Goal: Information Seeking & Learning: Check status

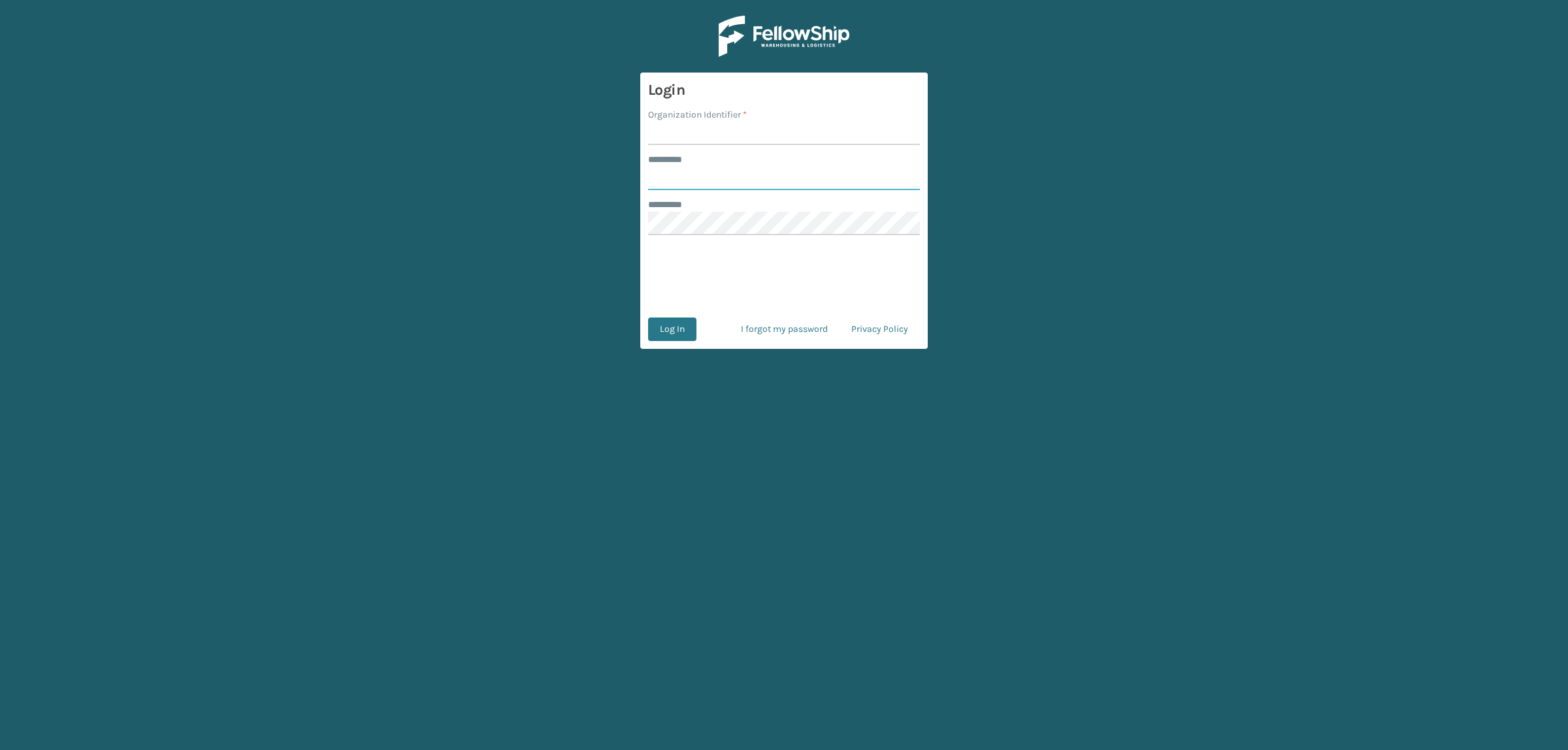
type input "**********"
drag, startPoint x: 678, startPoint y: 134, endPoint x: 699, endPoint y: 145, distance: 23.7
click at [678, 134] on input "Organization Identifier *" at bounding box center [784, 133] width 272 height 24
type input "superadminorganization"
click at [673, 331] on button "Log In" at bounding box center [672, 329] width 48 height 24
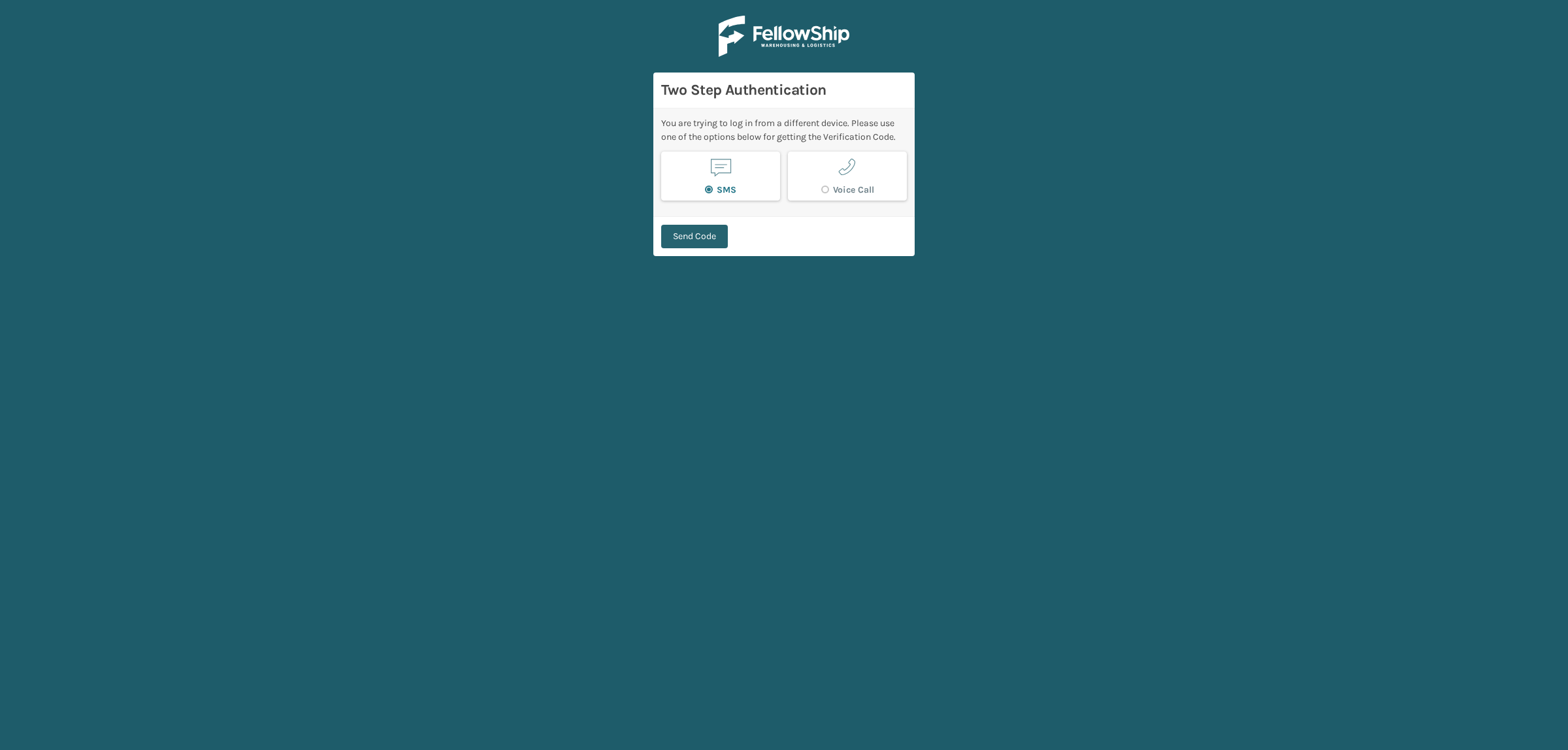
click at [686, 242] on button "Send Code" at bounding box center [694, 237] width 66 height 24
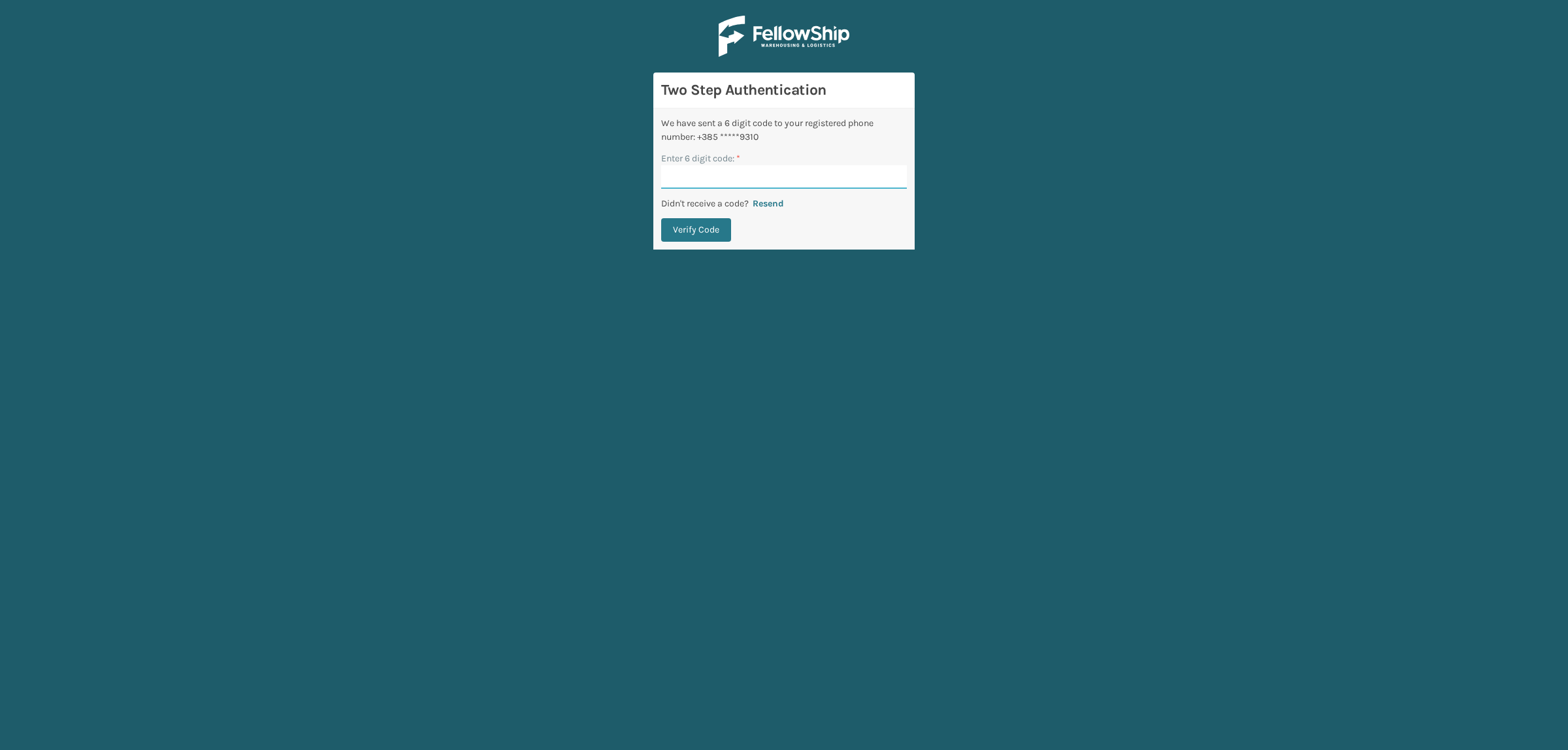
click at [727, 178] on input "Enter 6 digit code: *" at bounding box center [784, 177] width 246 height 24
type input "205056"
click at [661, 219] on button "Verify Code" at bounding box center [696, 230] width 70 height 24
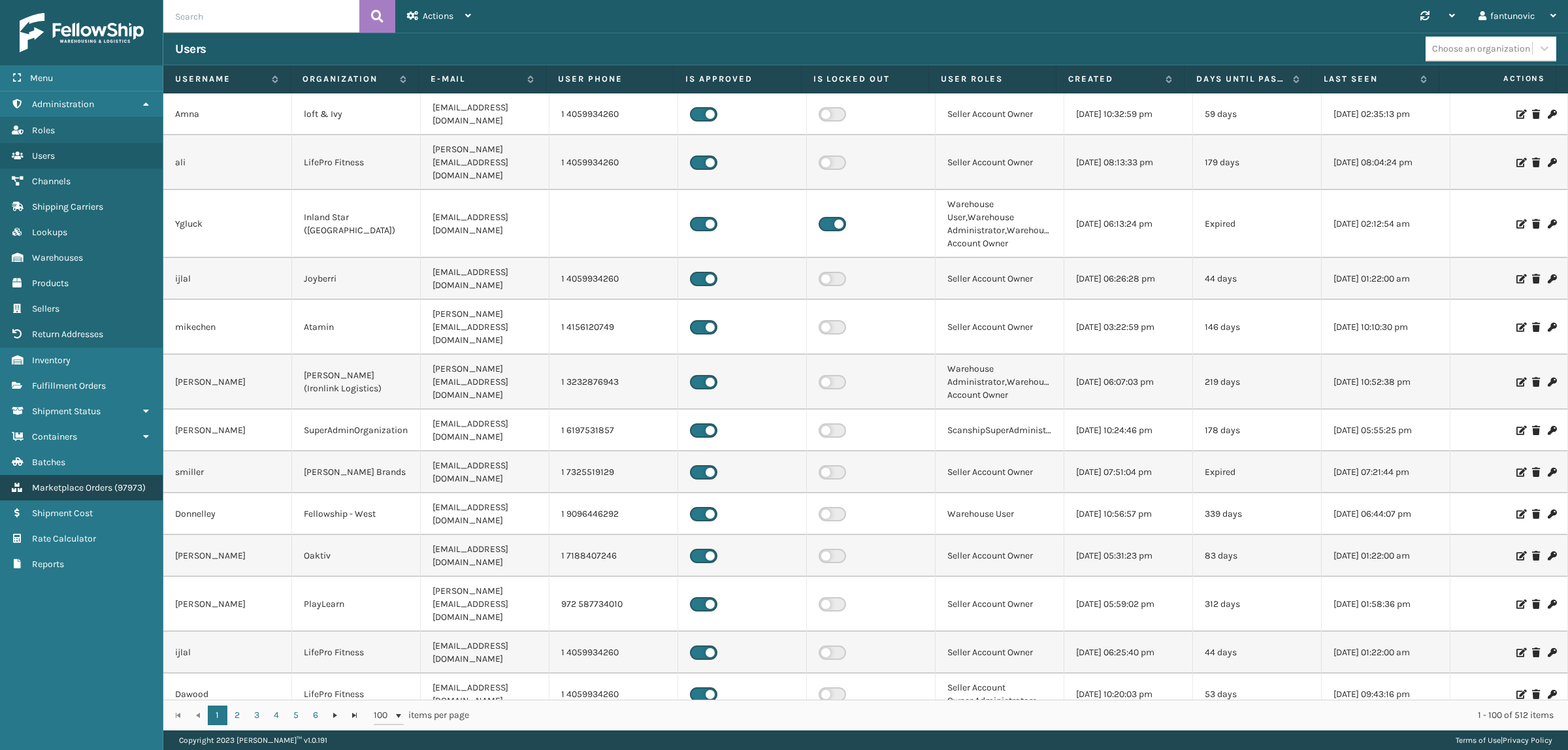
click at [123, 484] on link "Marketplace Orders ( 97973 )" at bounding box center [81, 488] width 163 height 25
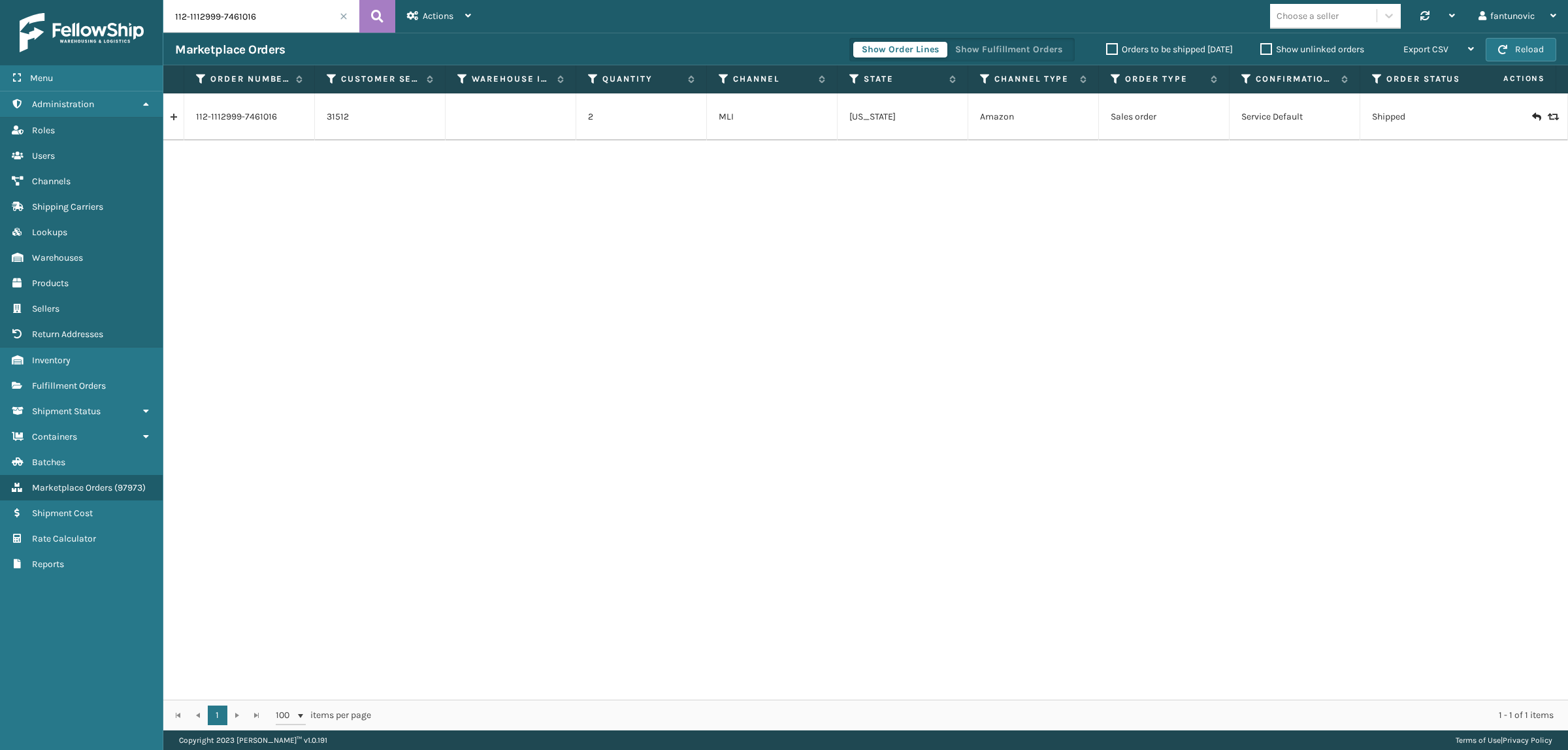
drag, startPoint x: 285, startPoint y: 6, endPoint x: 17, endPoint y: 0, distance: 268.1
click at [17, 0] on div "Menu Administration Roles Users Channels Shipping Carriers Lookups Warehouses P…" at bounding box center [784, 0] width 1568 height 0
paste input "SA531870"
type input "SA531870"
click at [174, 115] on link at bounding box center [174, 117] width 20 height 21
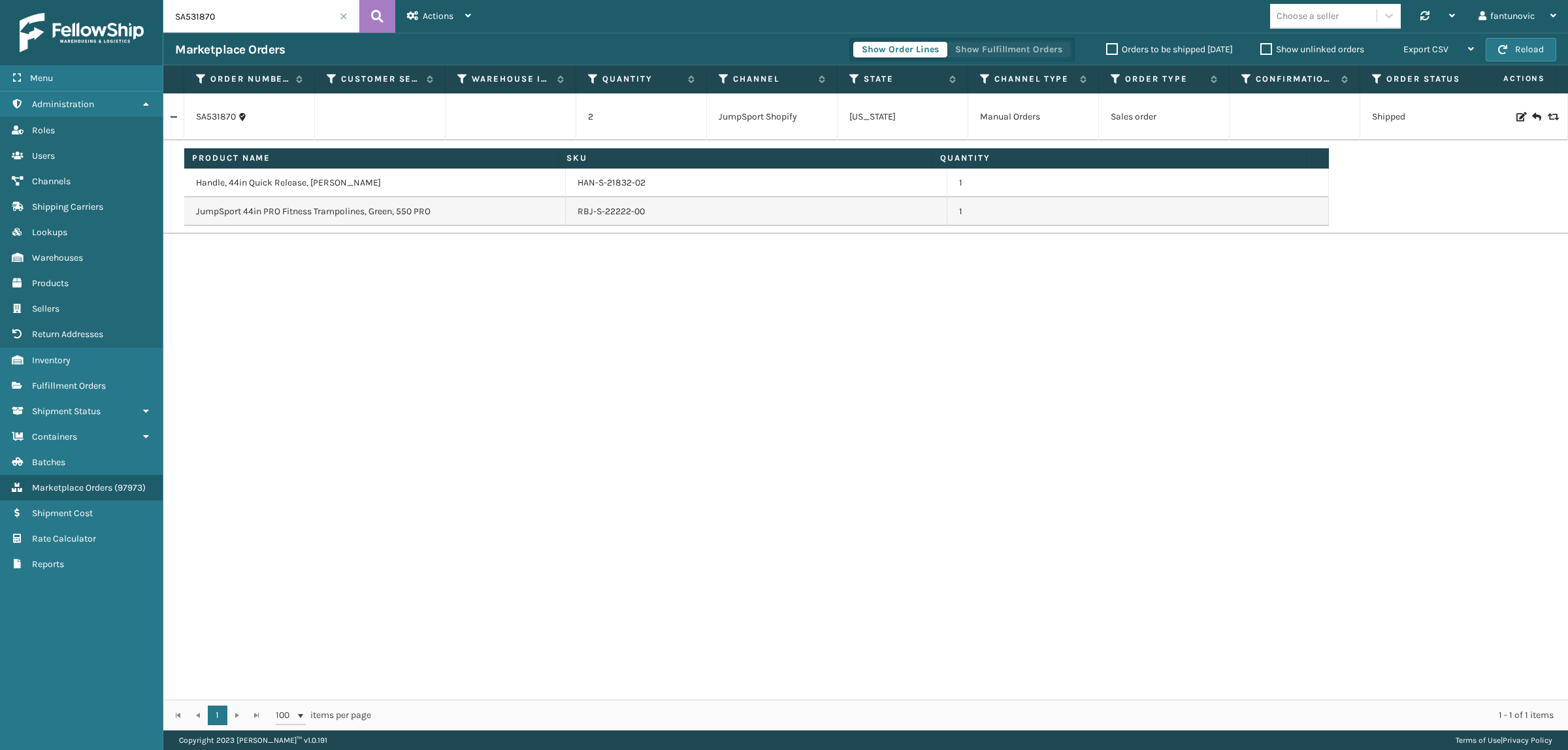
click at [986, 48] on button "Show Fulfillment Orders" at bounding box center [1009, 50] width 124 height 16
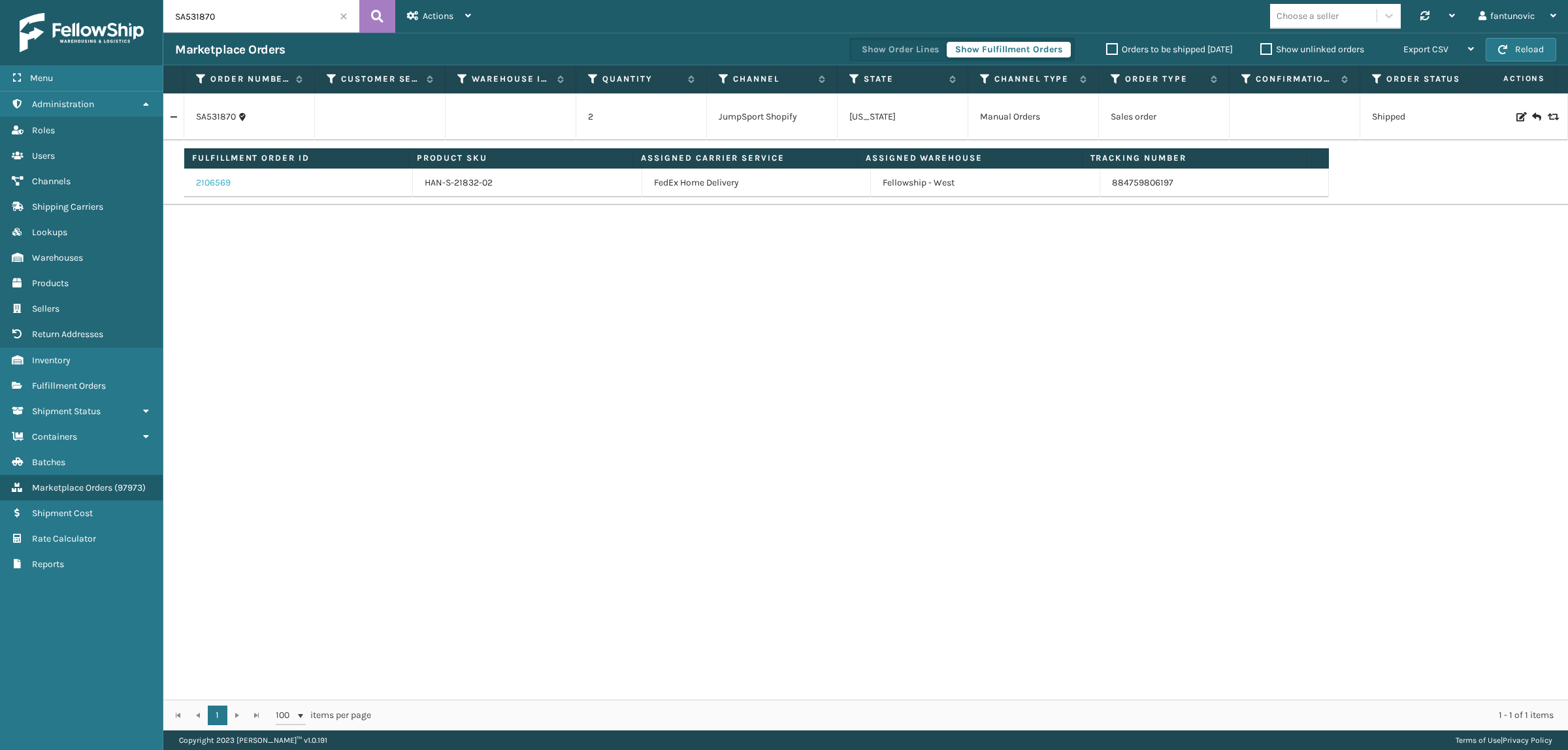
click at [223, 177] on link "2106569" at bounding box center [213, 183] width 35 height 13
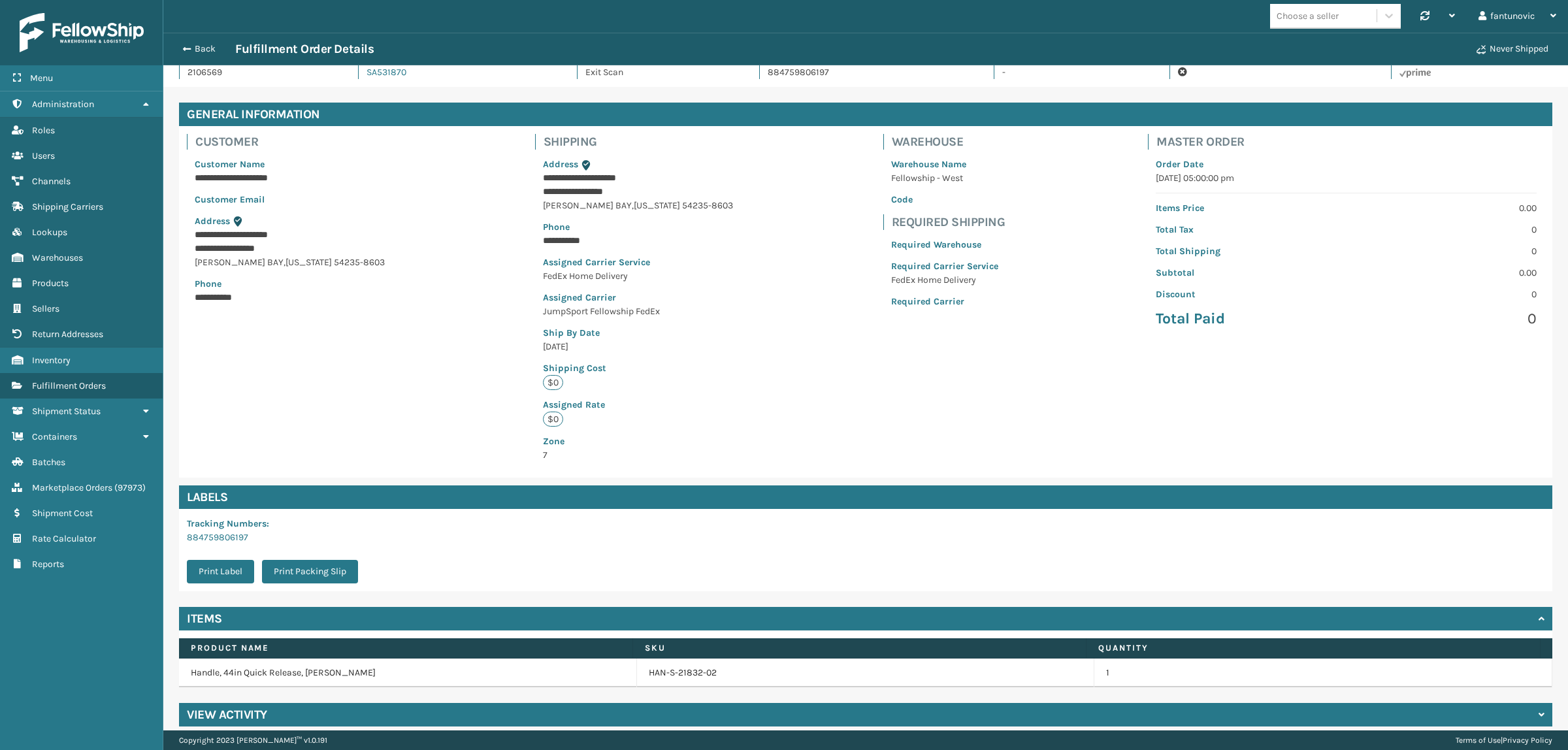
scroll to position [37, 0]
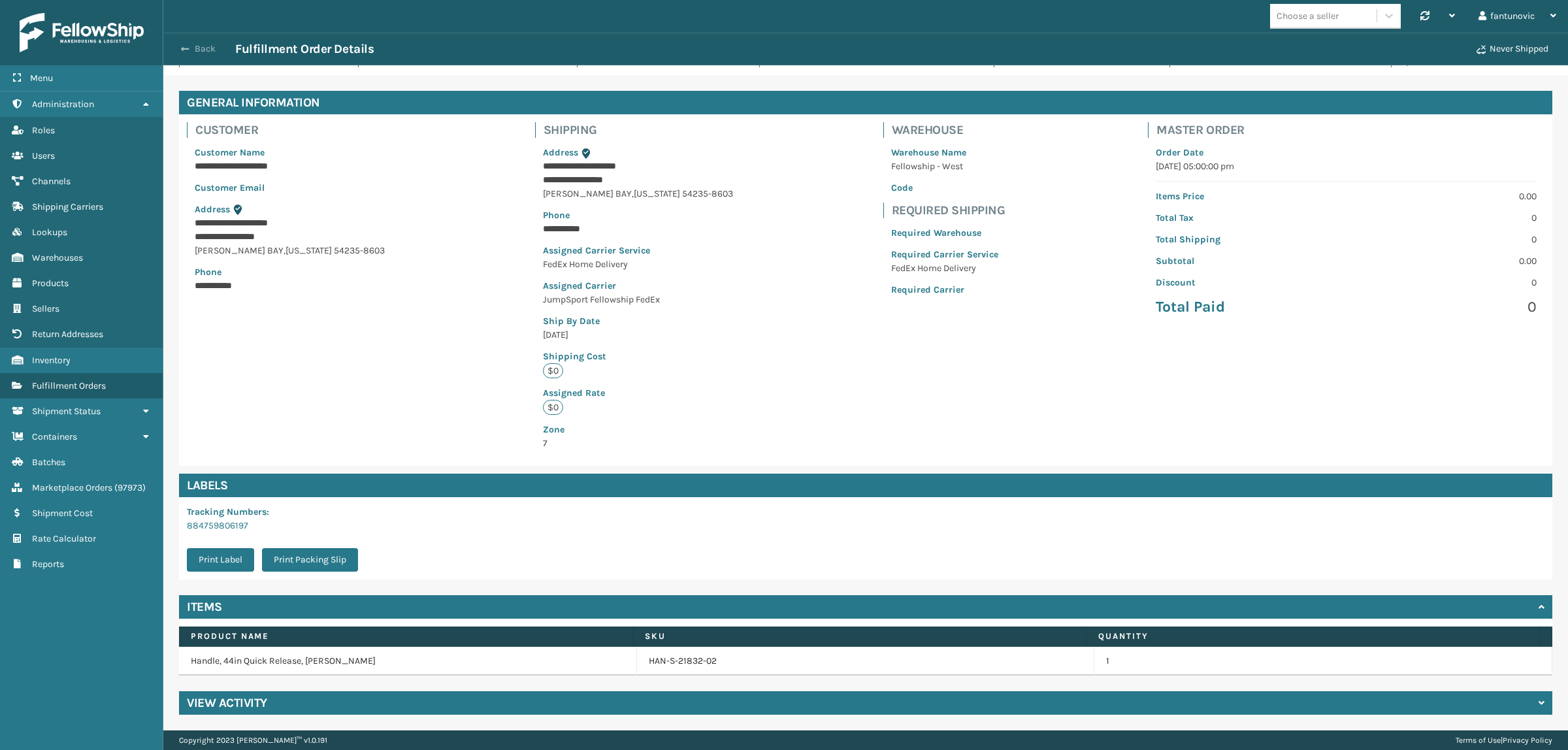
click at [201, 49] on button "Back" at bounding box center [205, 49] width 60 height 12
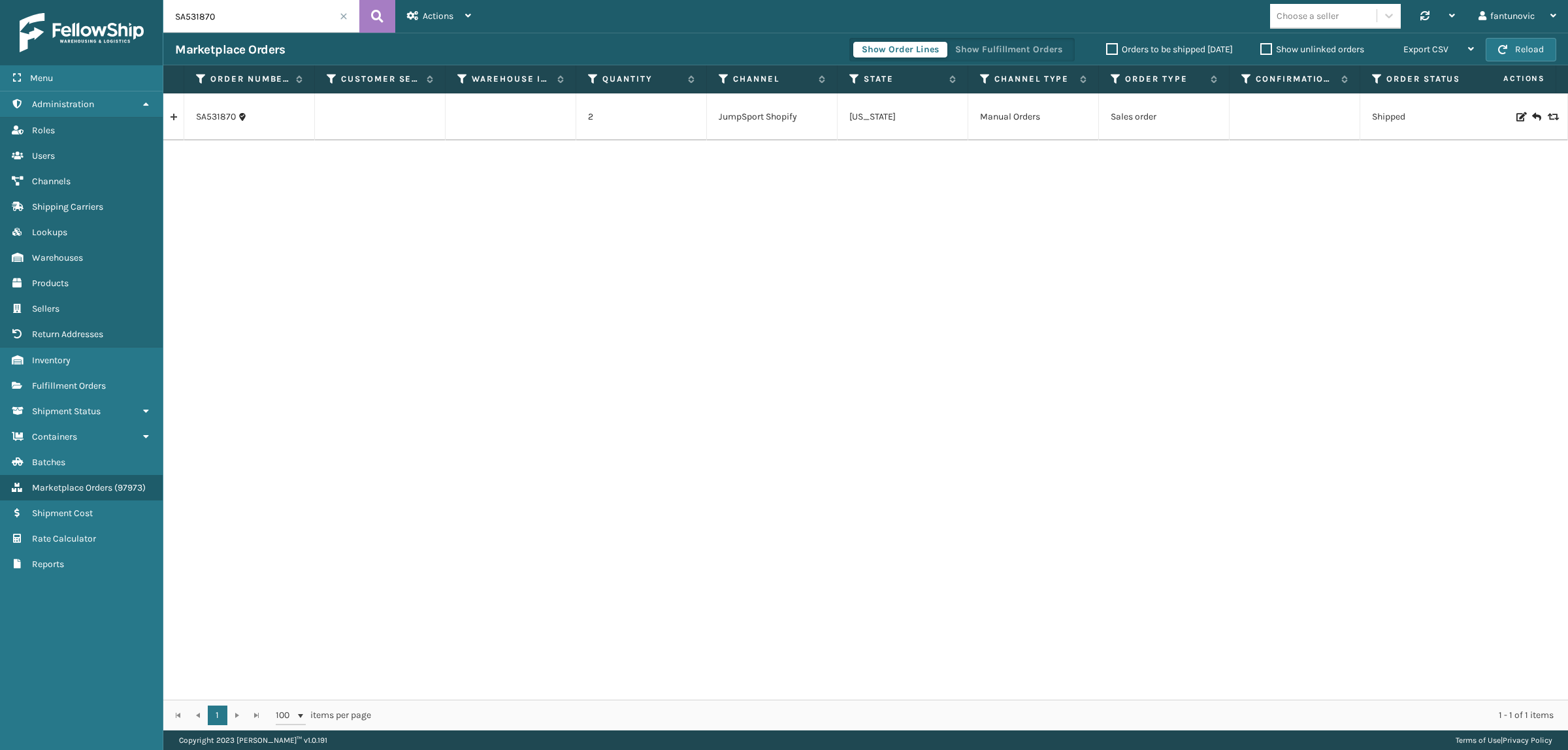
click at [177, 115] on link at bounding box center [174, 117] width 20 height 21
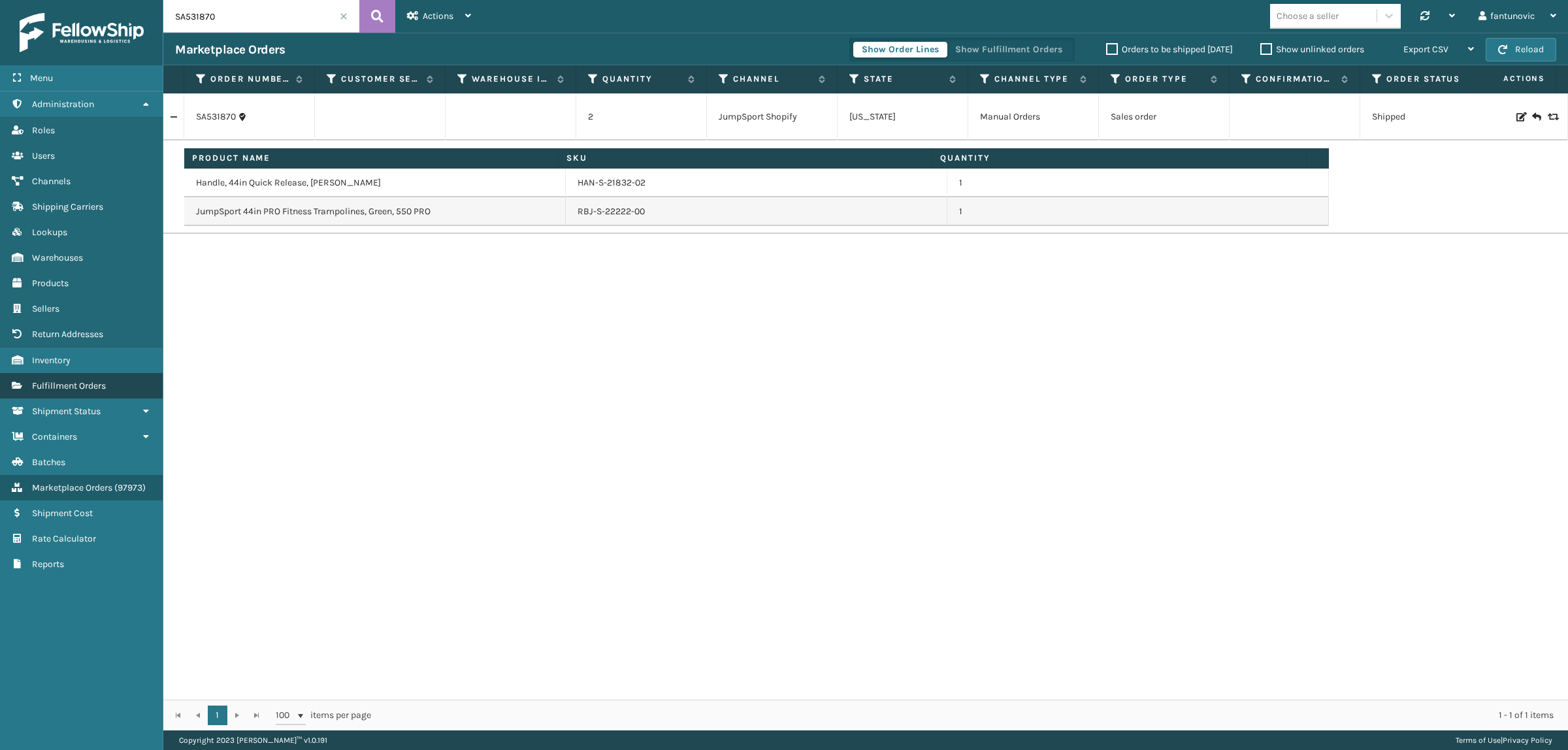
click at [52, 373] on link "Shipment Status Fulfillment Orders" at bounding box center [81, 385] width 163 height 25
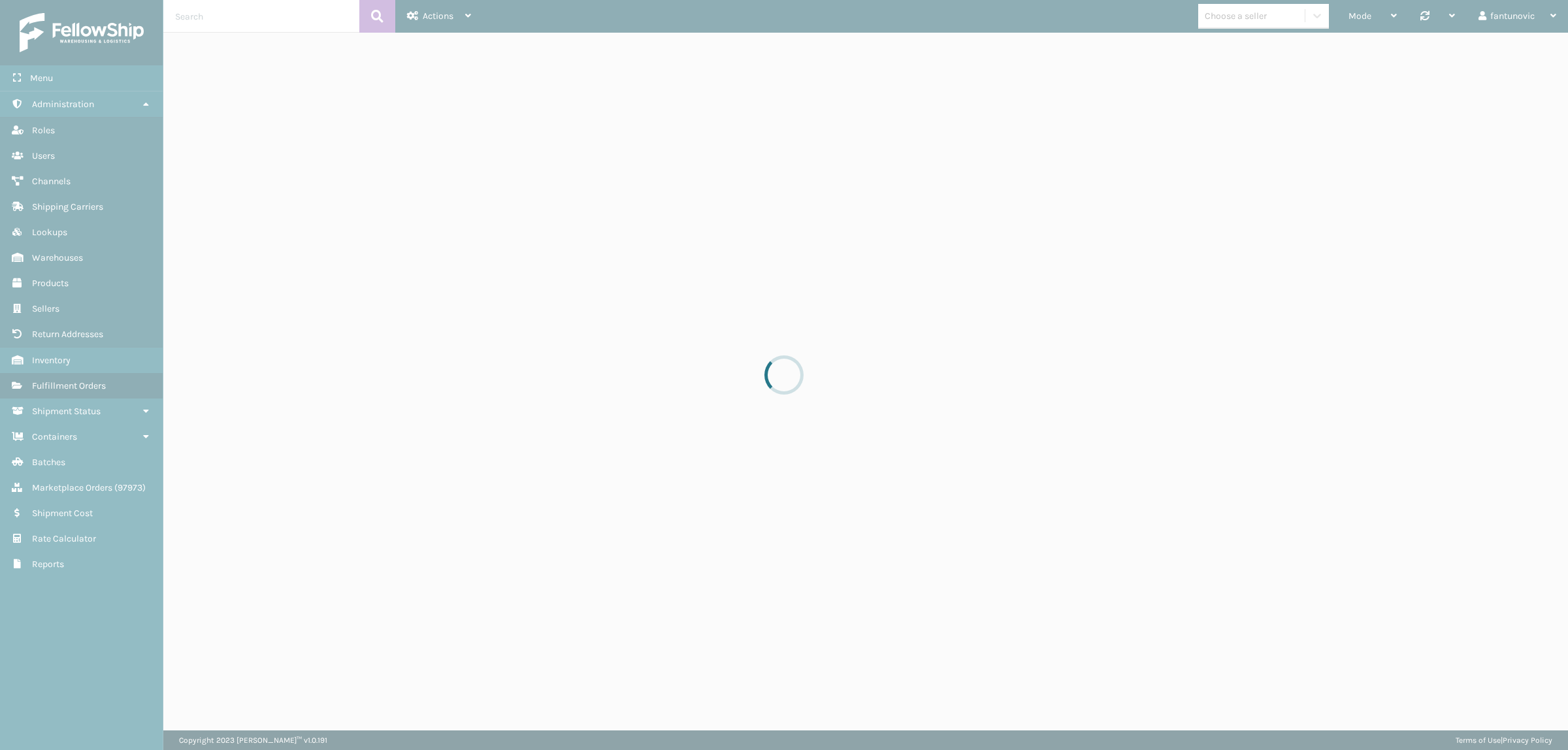
click at [219, 33] on div at bounding box center [784, 375] width 1568 height 750
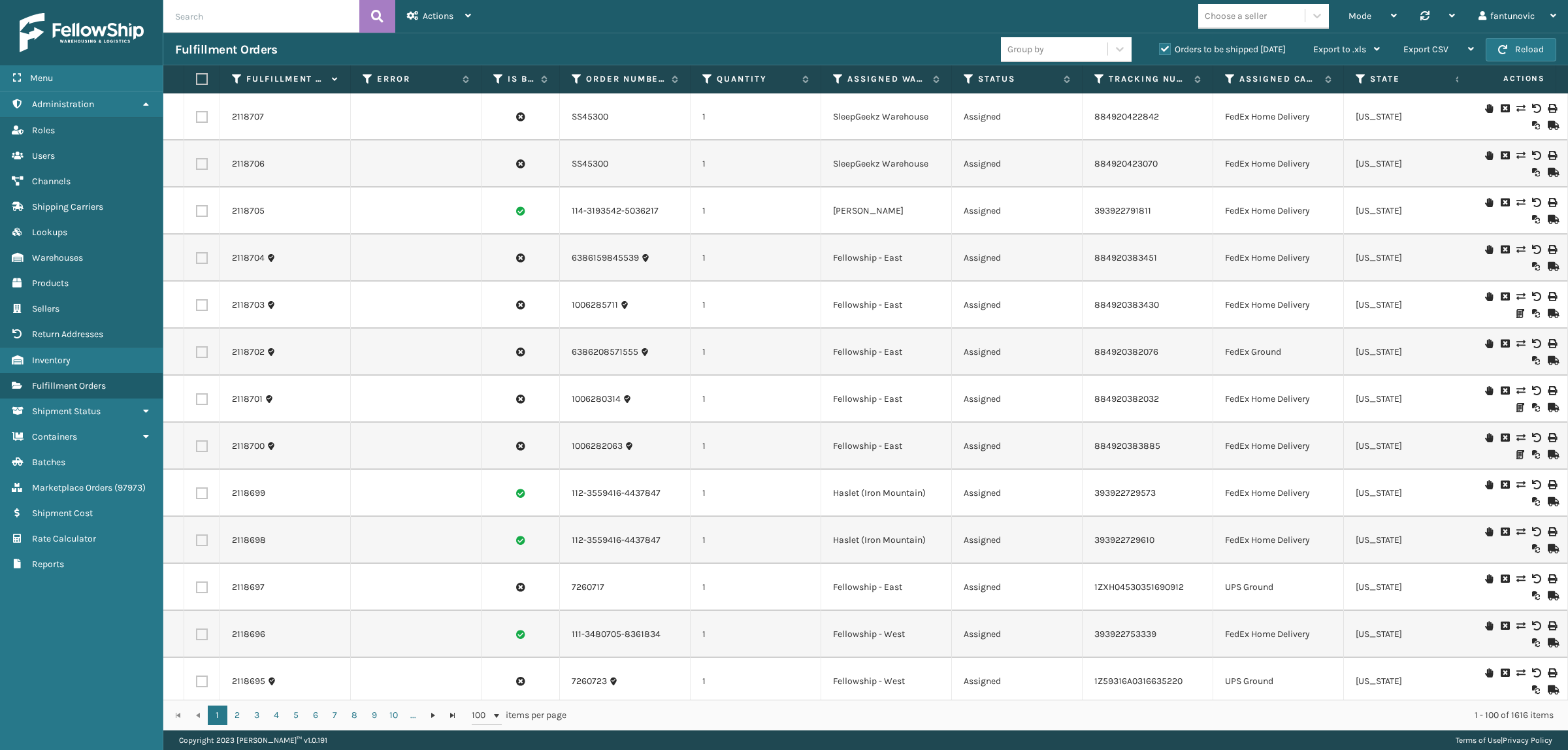
click at [234, 17] on input "text" at bounding box center [262, 16] width 196 height 32
paste input "2106185"
type input "2106185"
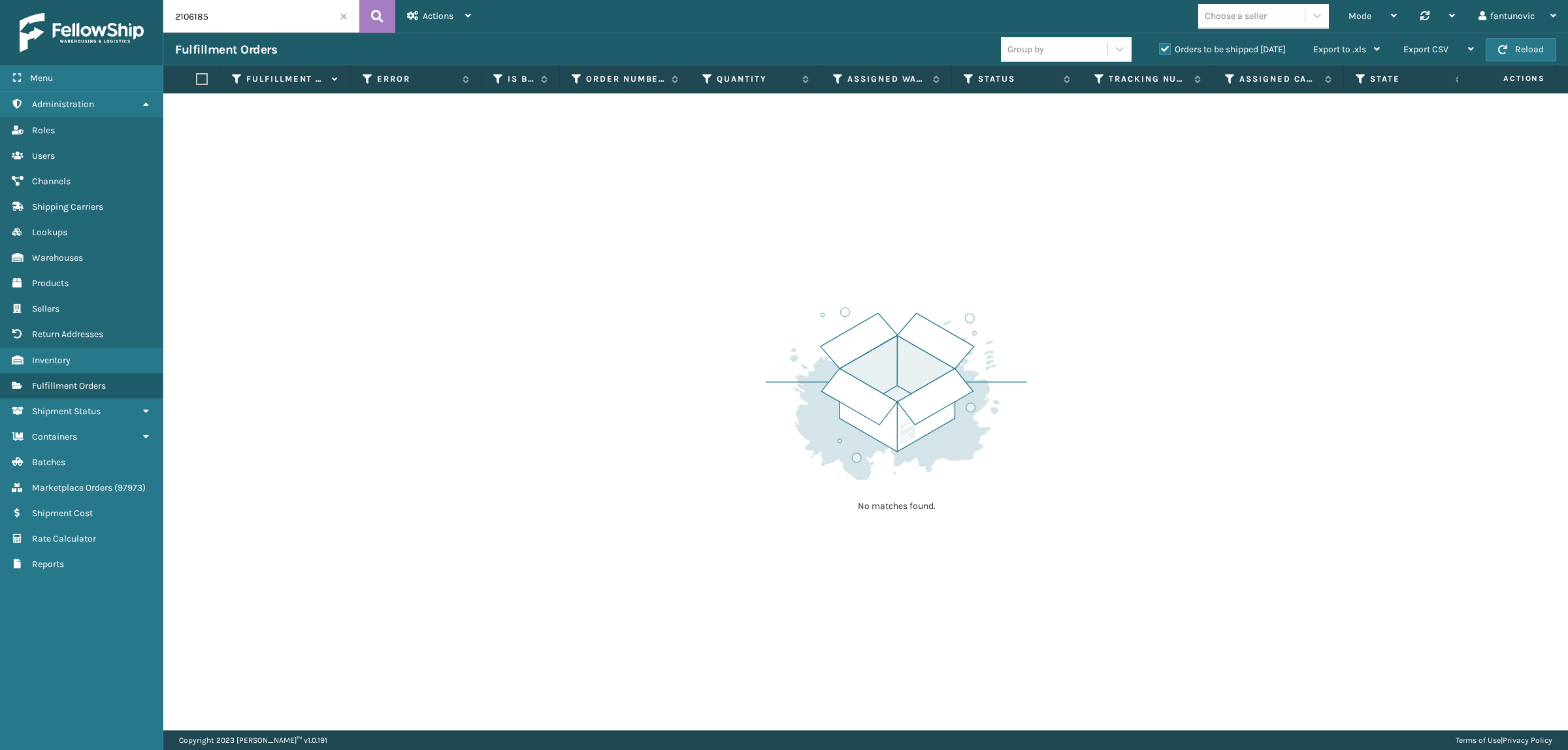
click at [1187, 40] on div "Group by Orders to be shipped [DATE] Export to .xls Use ship by date Starting s…" at bounding box center [1196, 49] width 391 height 32
click at [1184, 51] on label "Orders to be shipped [DATE]" at bounding box center [1222, 49] width 127 height 11
click at [1159, 50] on input "Orders to be shipped [DATE]" at bounding box center [1159, 46] width 1 height 9
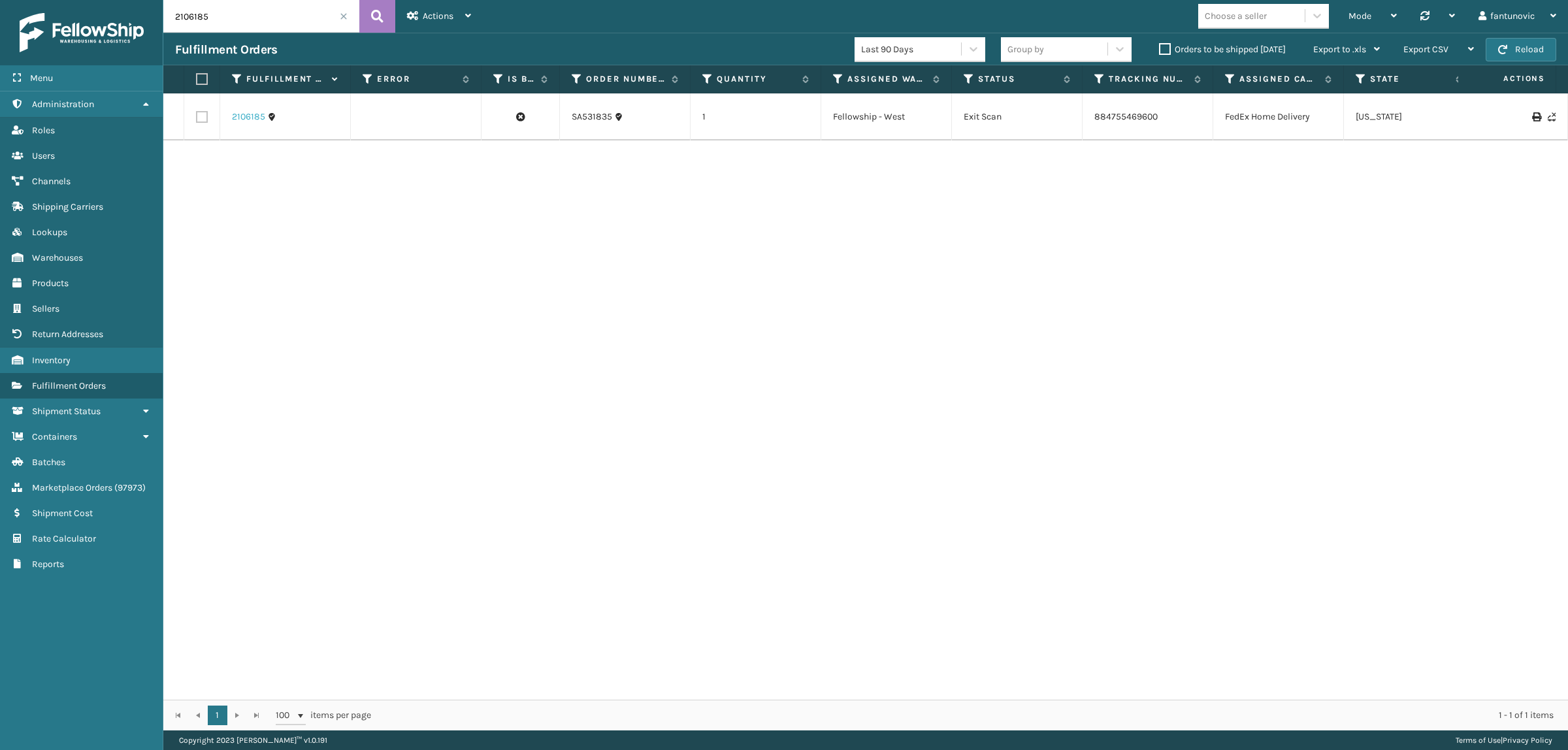
click at [242, 116] on link "2106185" at bounding box center [249, 117] width 33 height 13
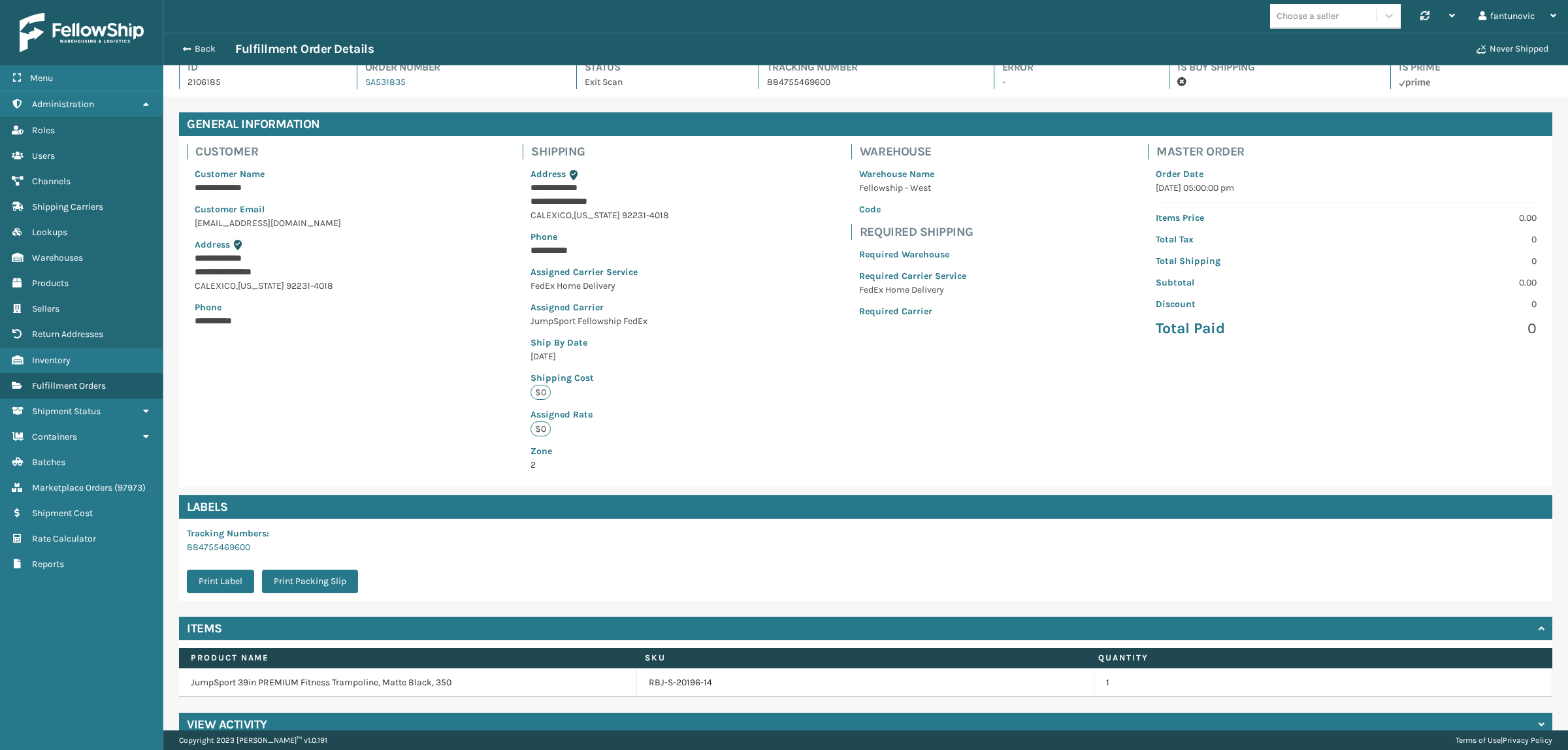
scroll to position [37, 0]
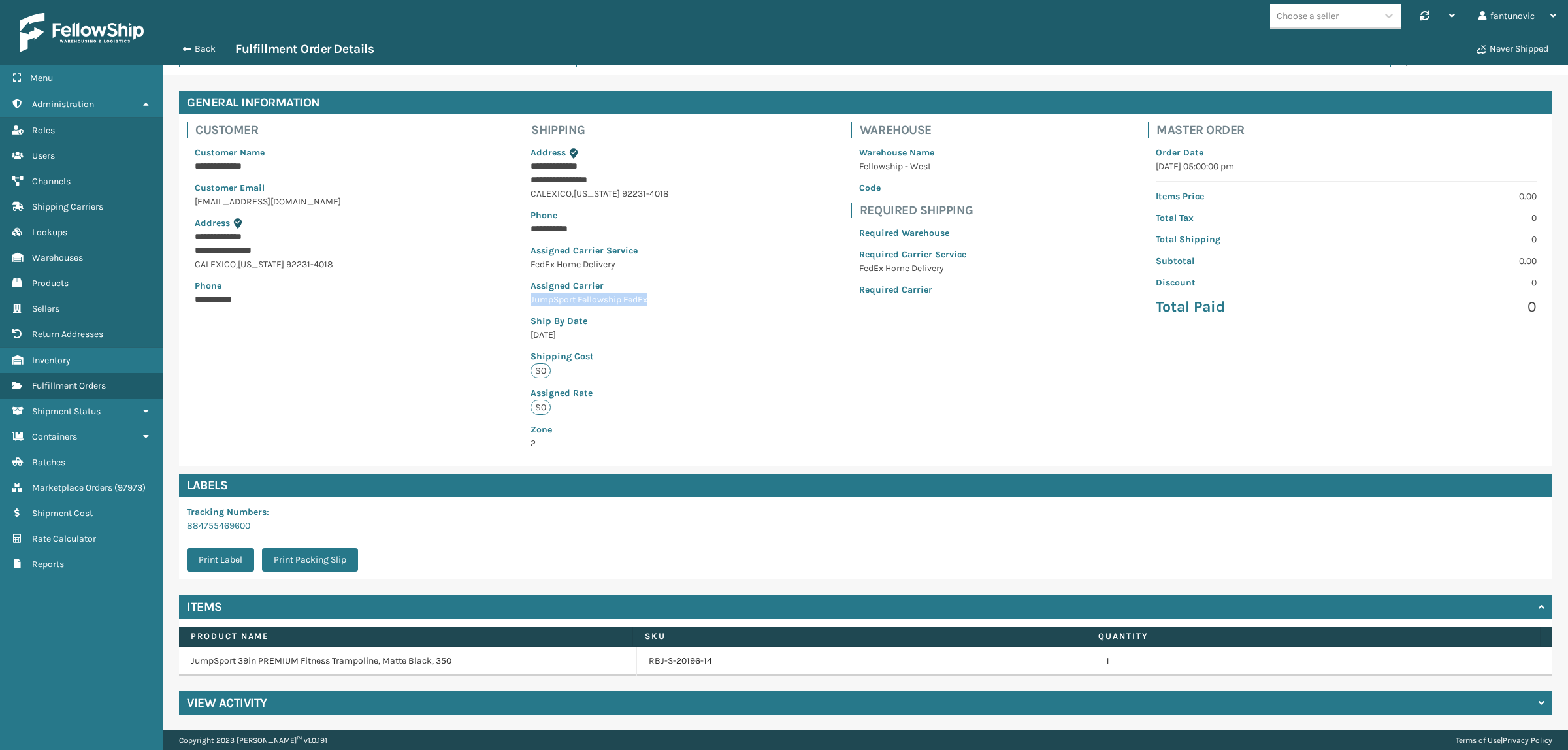
drag, startPoint x: 521, startPoint y: 301, endPoint x: 657, endPoint y: 299, distance: 136.0
click at [657, 299] on div "**********" at bounding box center [600, 298] width 154 height 320
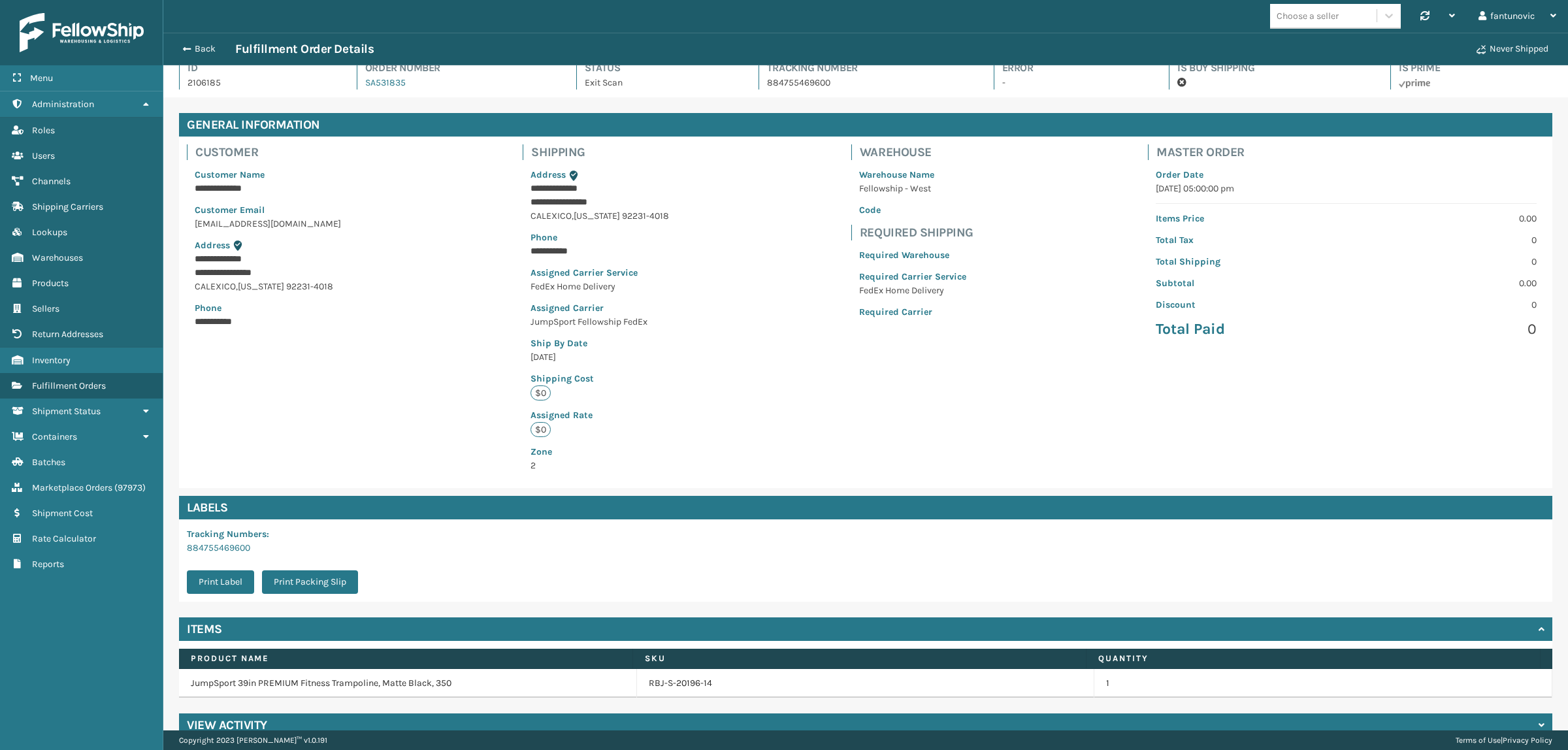
scroll to position [0, 0]
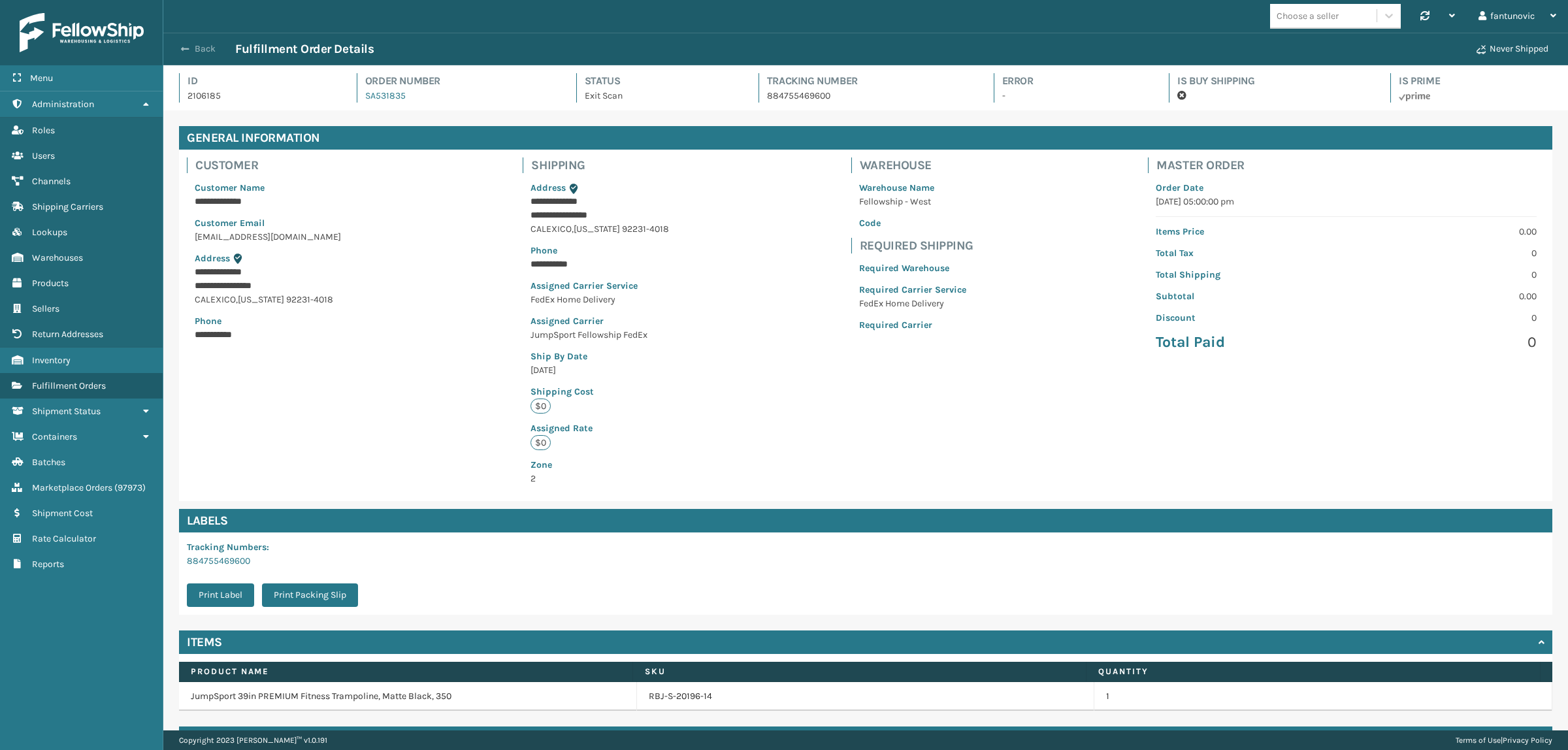
click at [196, 48] on button "Back" at bounding box center [205, 49] width 60 height 12
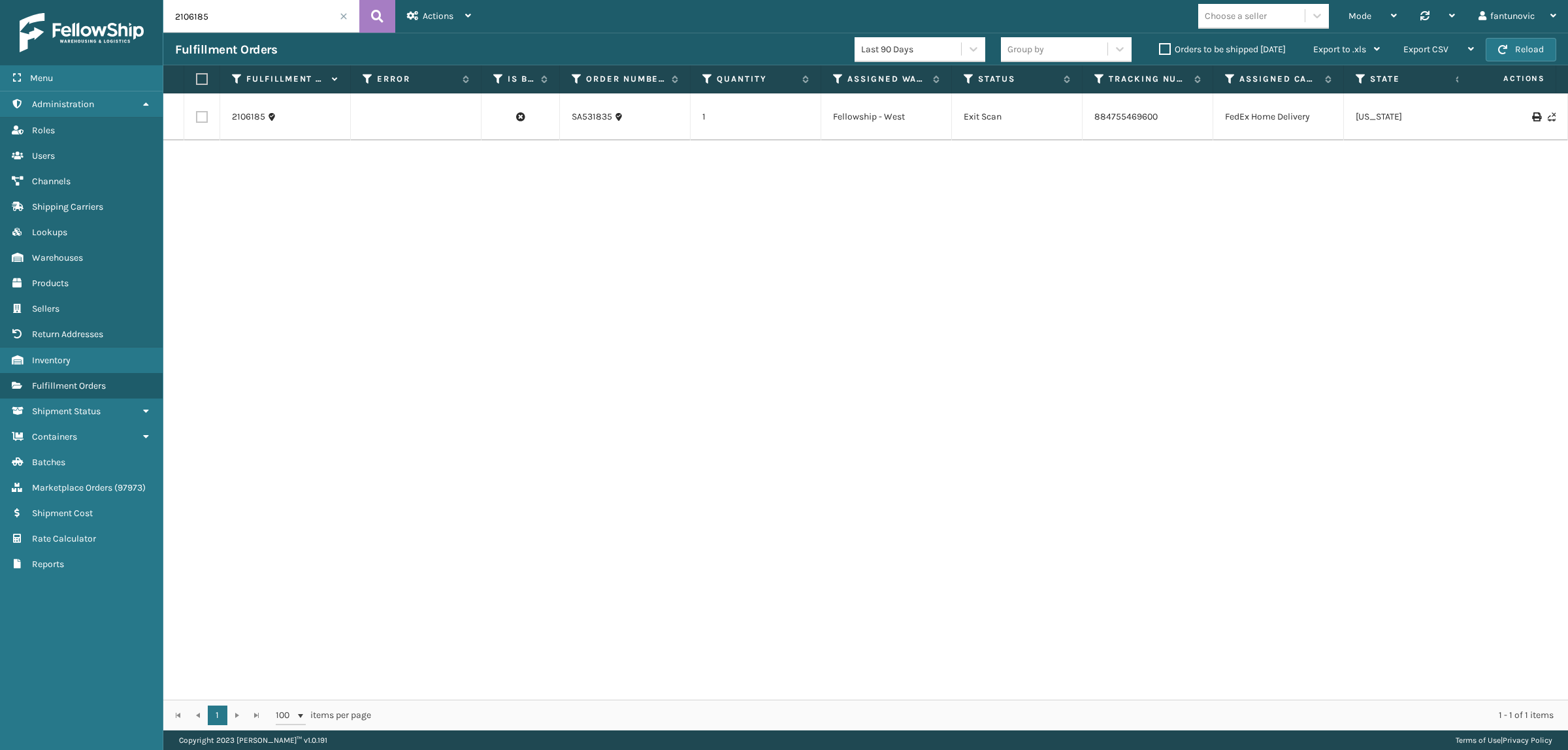
drag, startPoint x: 229, startPoint y: 19, endPoint x: 30, endPoint y: 20, distance: 199.0
click at [30, 0] on div "Menu Administration Roles Users Channels Shipping Carriers Lookups Warehouses P…" at bounding box center [784, 0] width 1568 height 0
paste input "74133"
type input "74133"
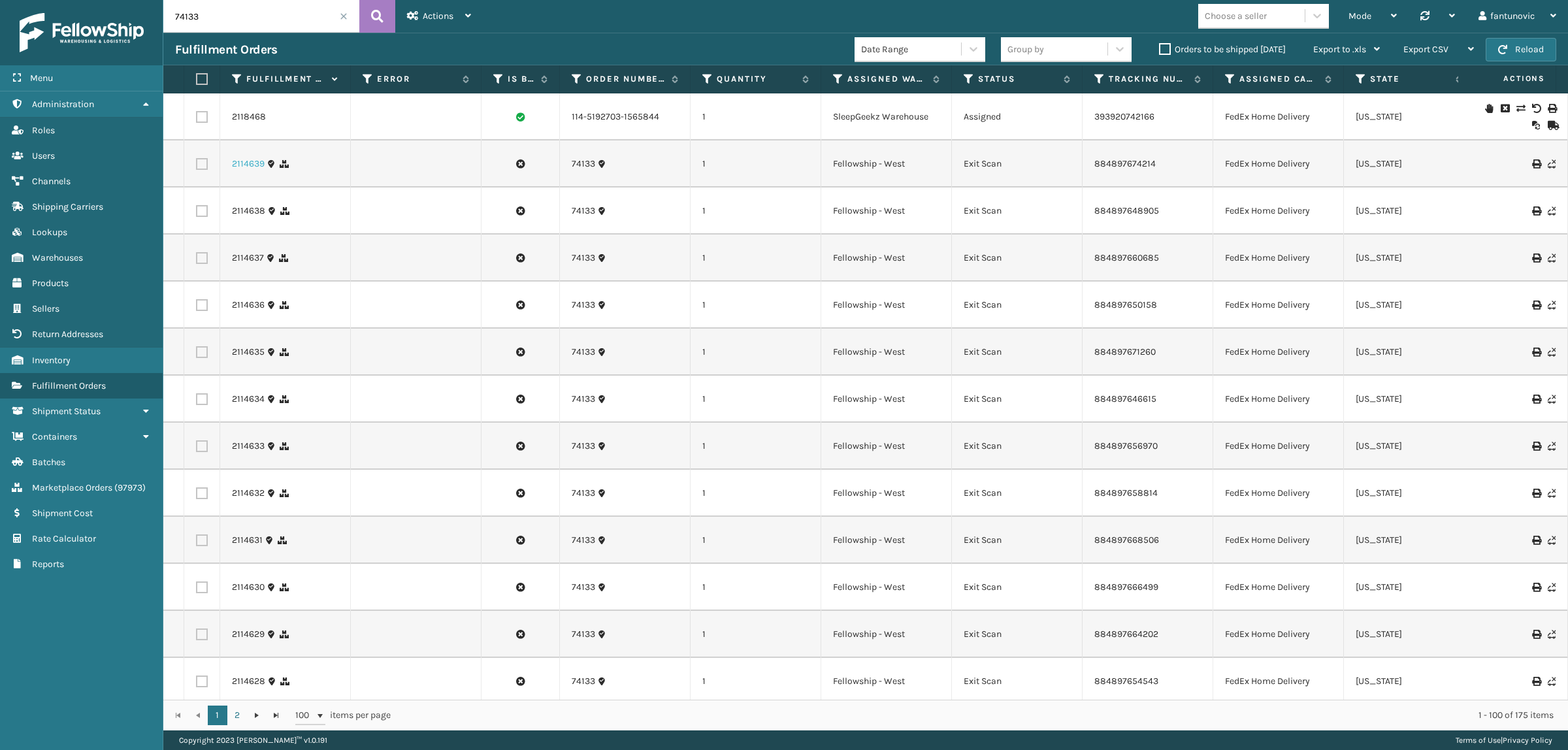
click at [242, 164] on link "2114639" at bounding box center [248, 164] width 32 height 13
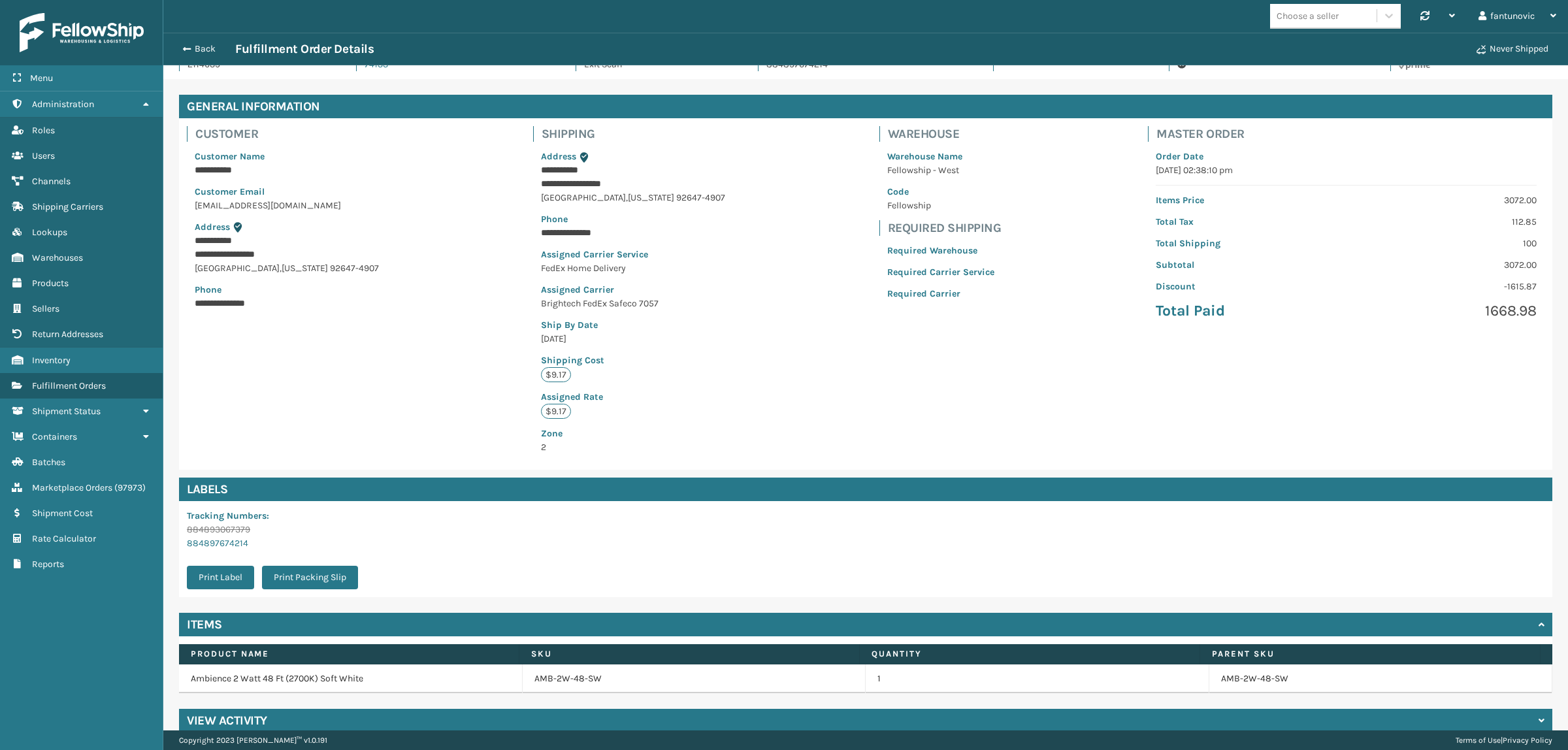
scroll to position [50, 0]
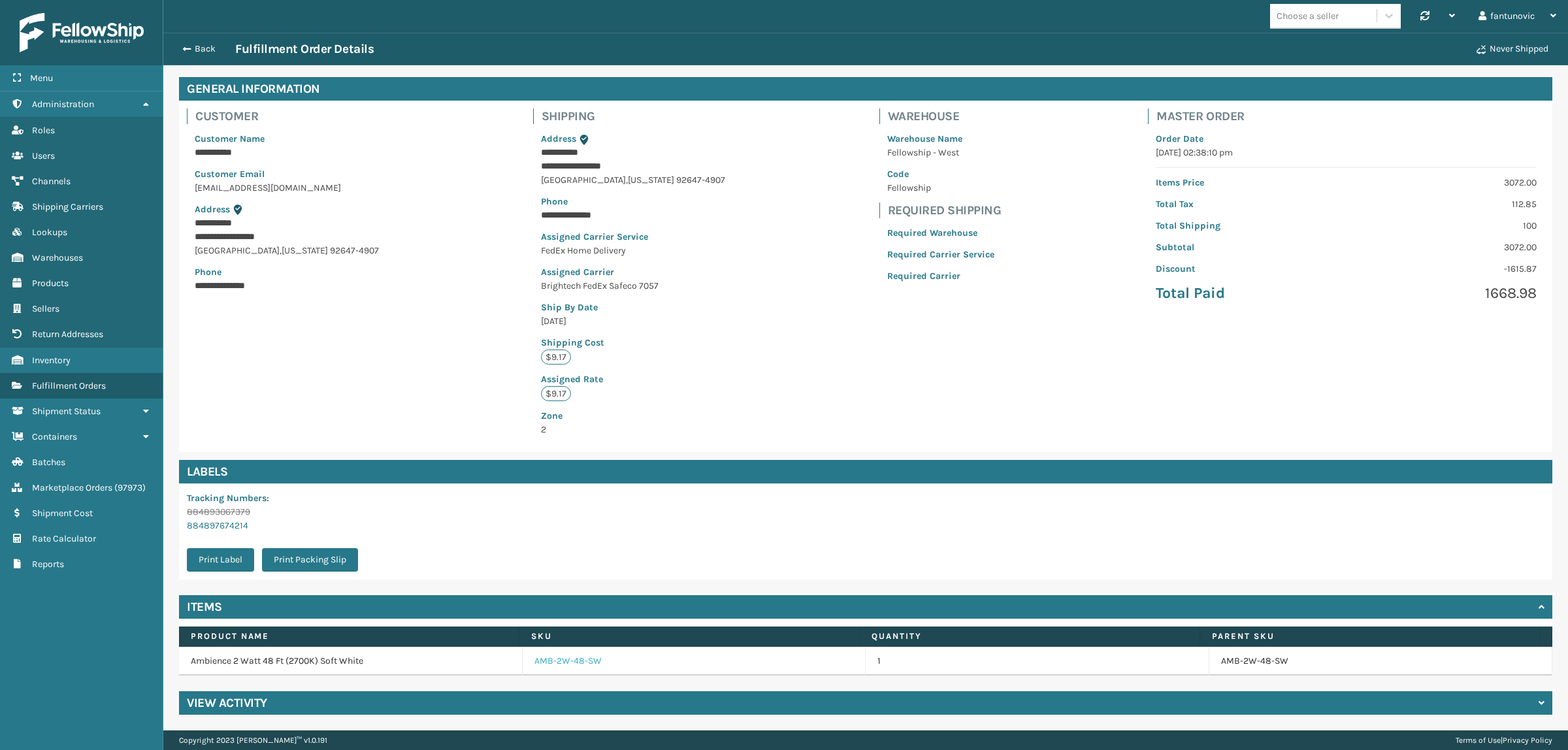
click at [567, 665] on link "AMB-2W-48-SW" at bounding box center [567, 661] width 67 height 13
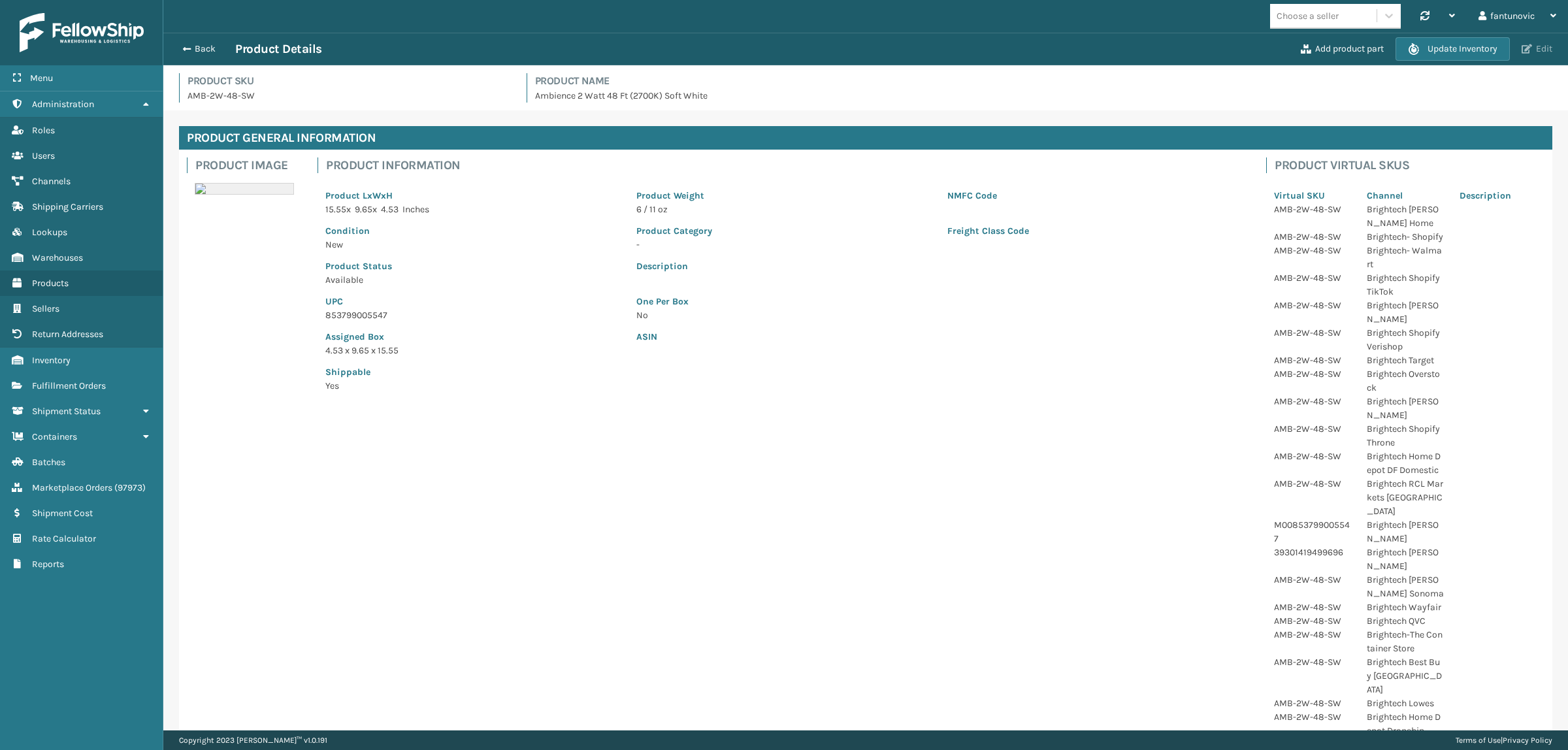
click at [1533, 43] on button "Edit" at bounding box center [1536, 49] width 38 height 12
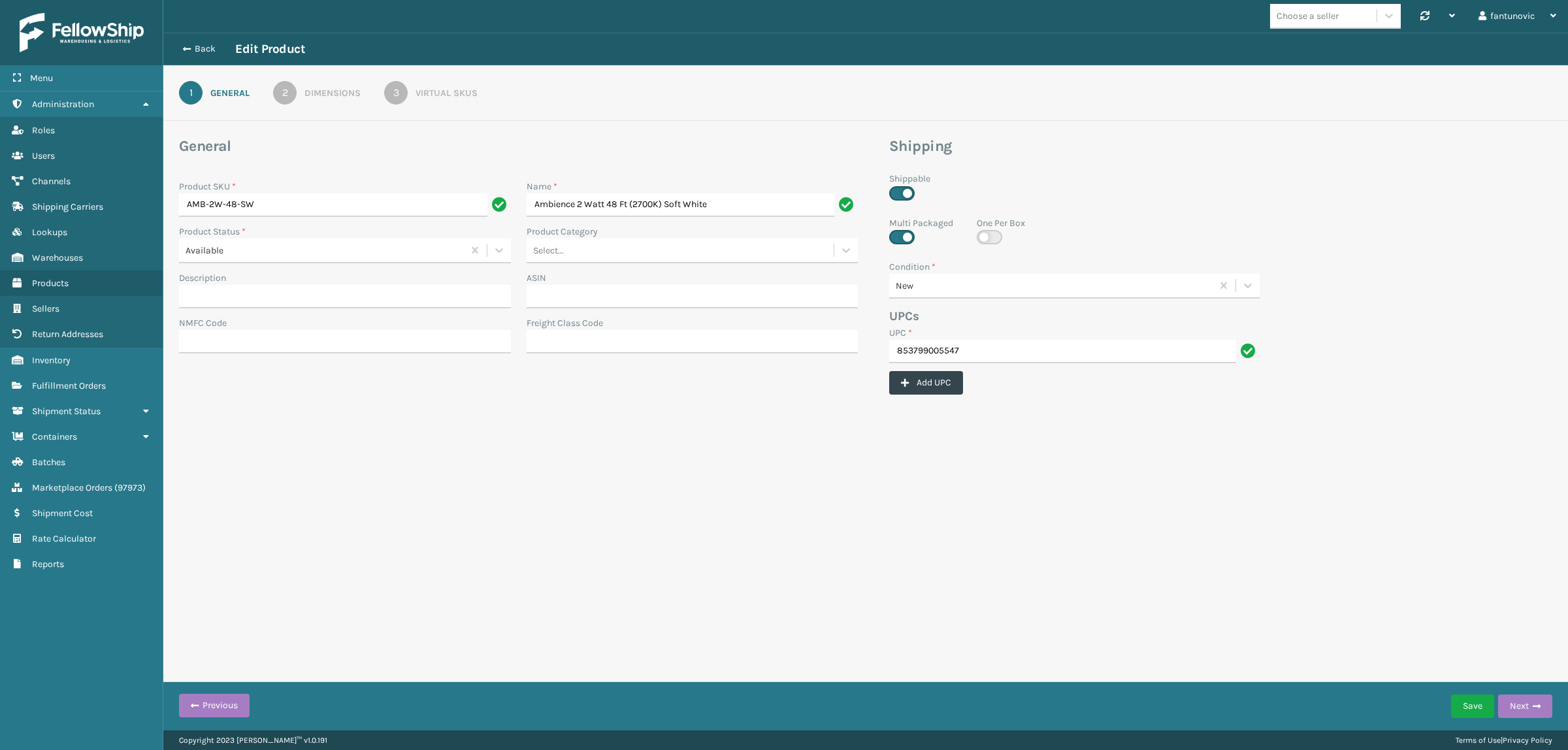
click at [192, 36] on div "Back Edit Product" at bounding box center [866, 48] width 1404 height 32
click at [205, 53] on button "Back" at bounding box center [205, 49] width 60 height 12
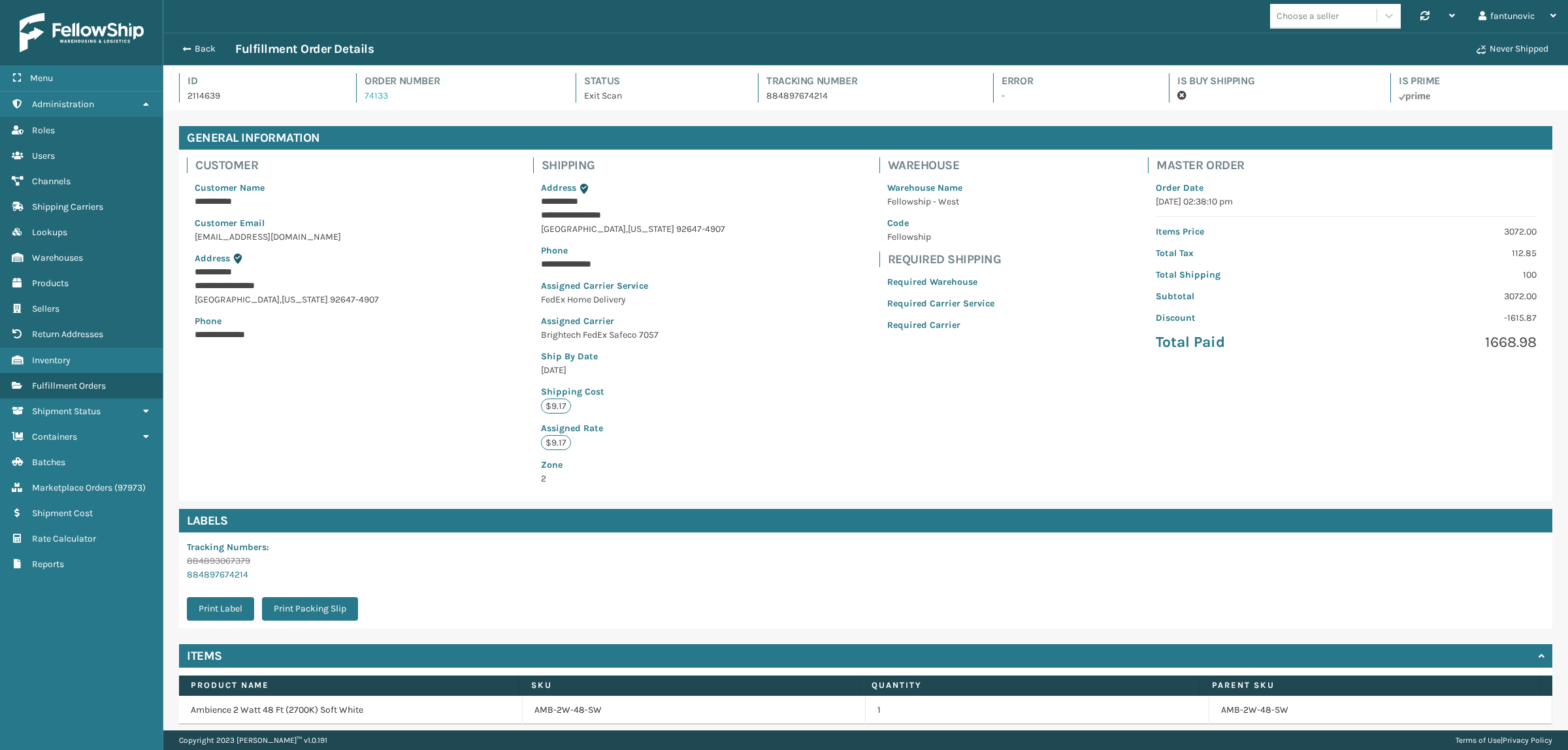
click at [371, 97] on link "74133" at bounding box center [376, 95] width 24 height 11
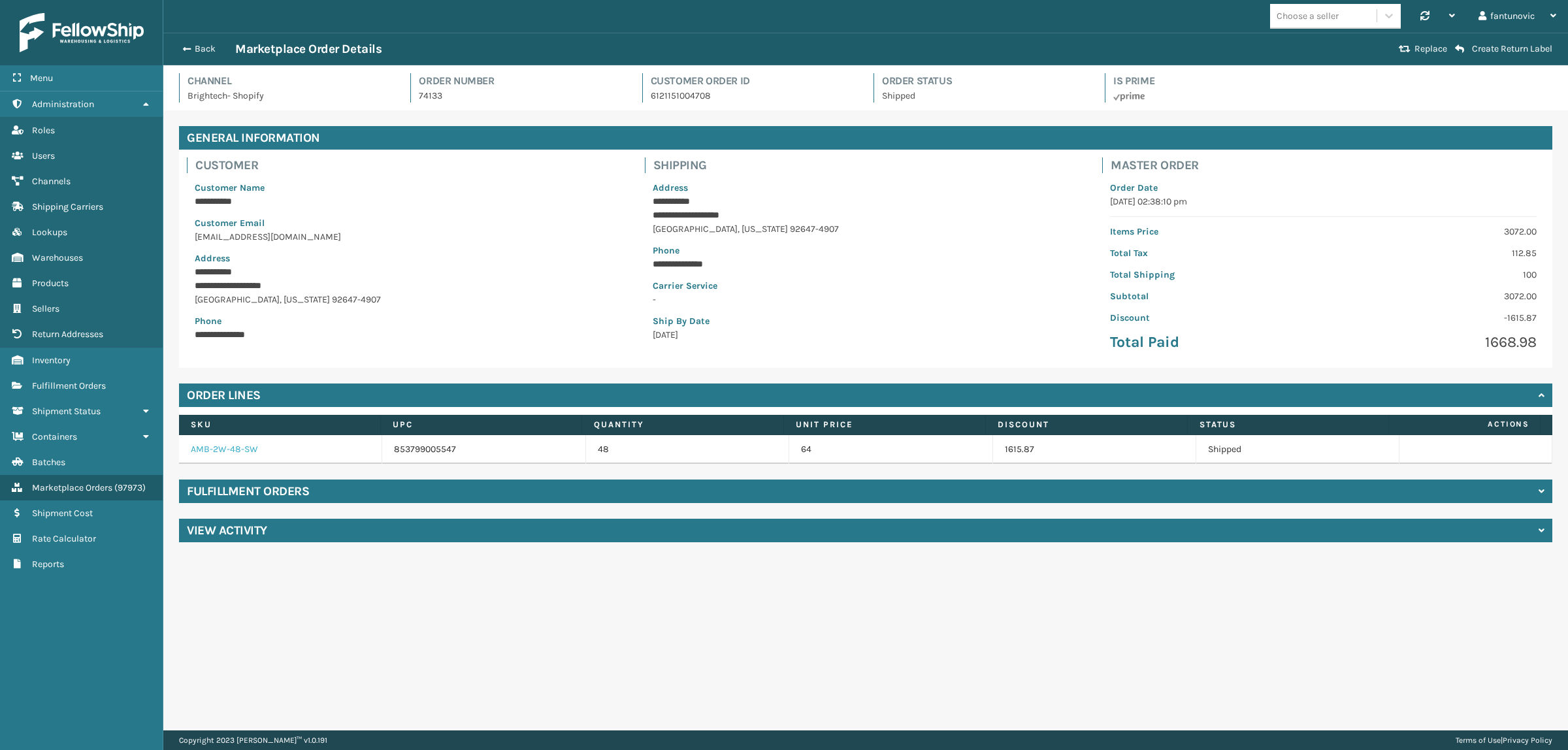
click at [230, 449] on link "AMB-2W-48-SW" at bounding box center [224, 449] width 67 height 11
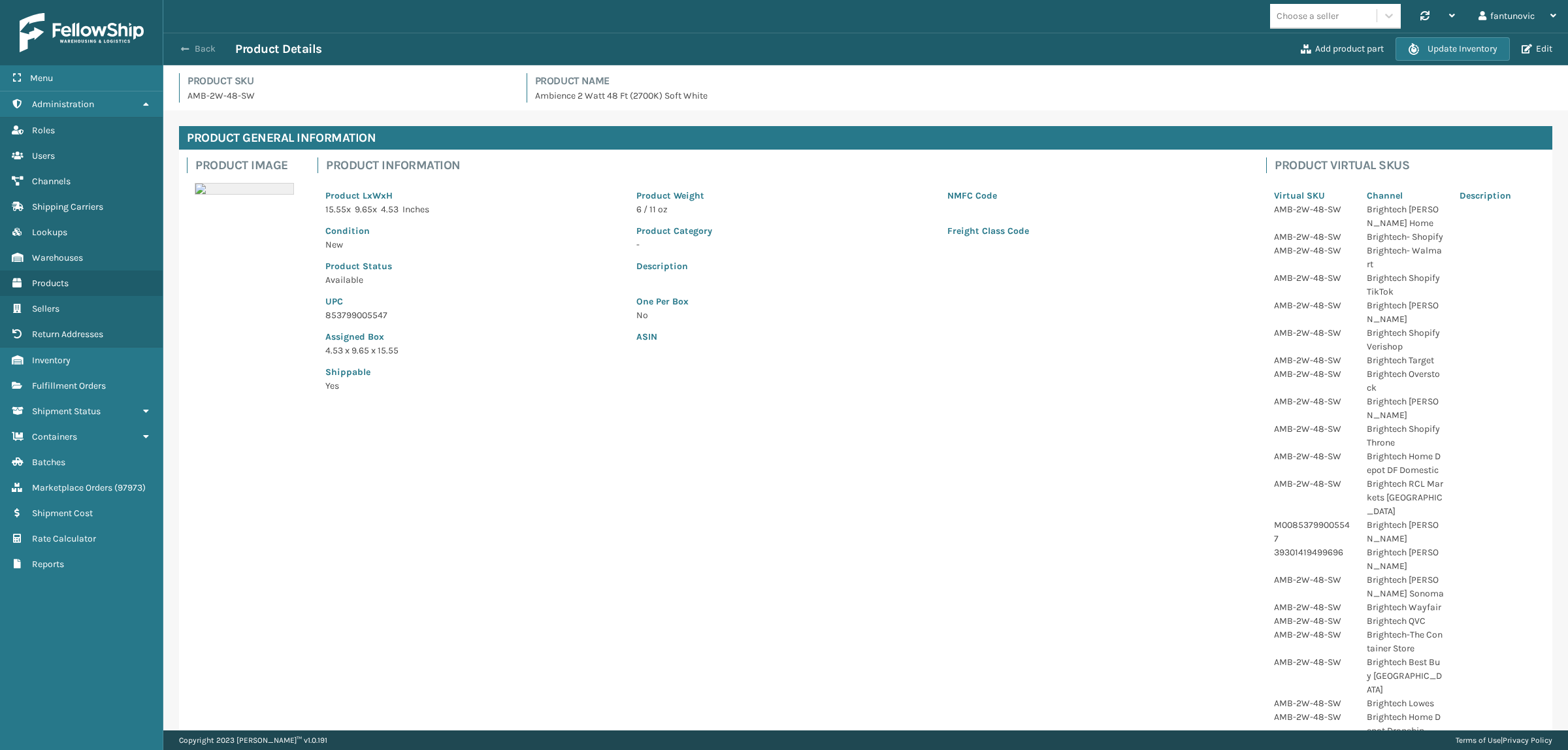
click at [186, 45] on span "button" at bounding box center [185, 49] width 8 height 9
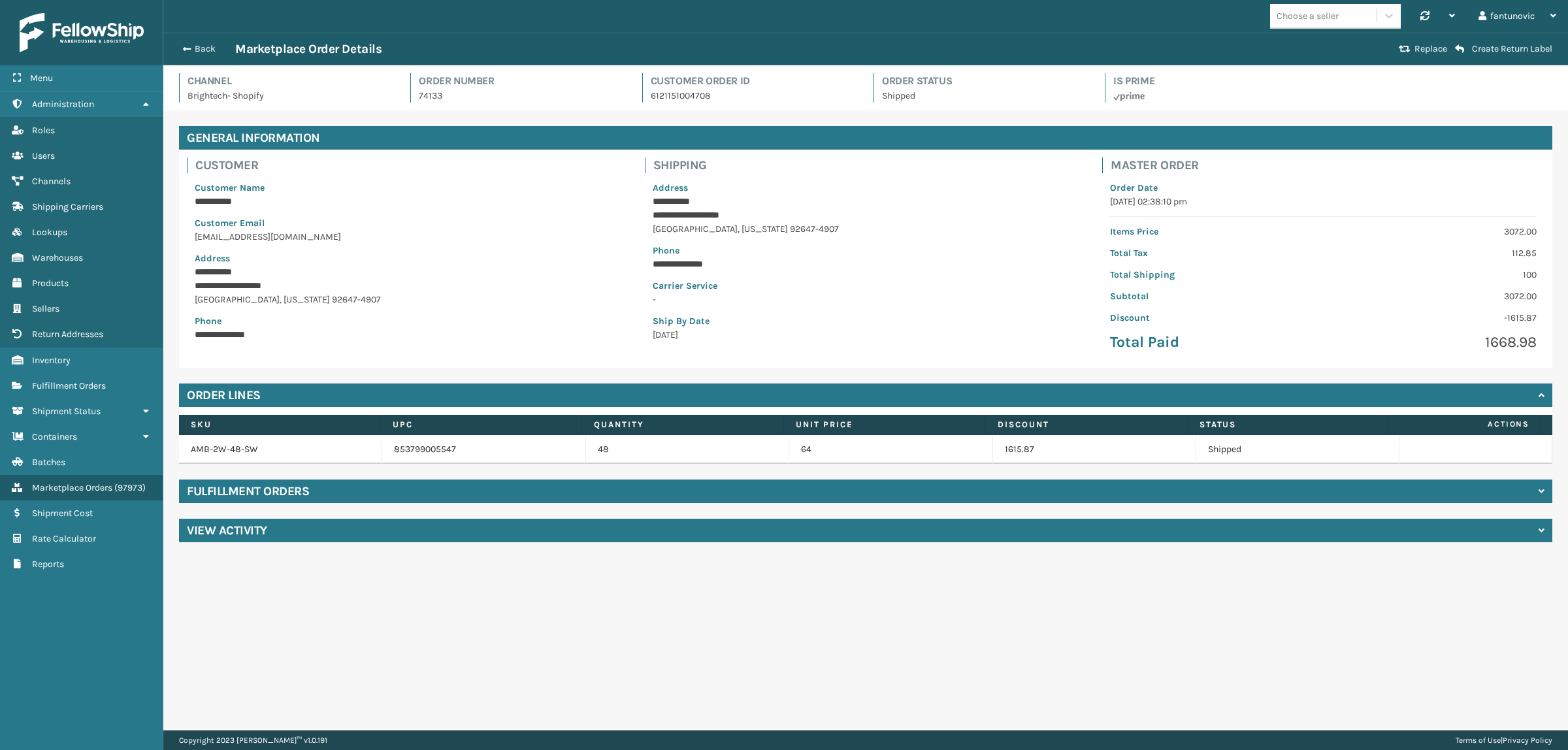
click at [256, 491] on h4 "Fulfillment Orders" at bounding box center [247, 492] width 122 height 16
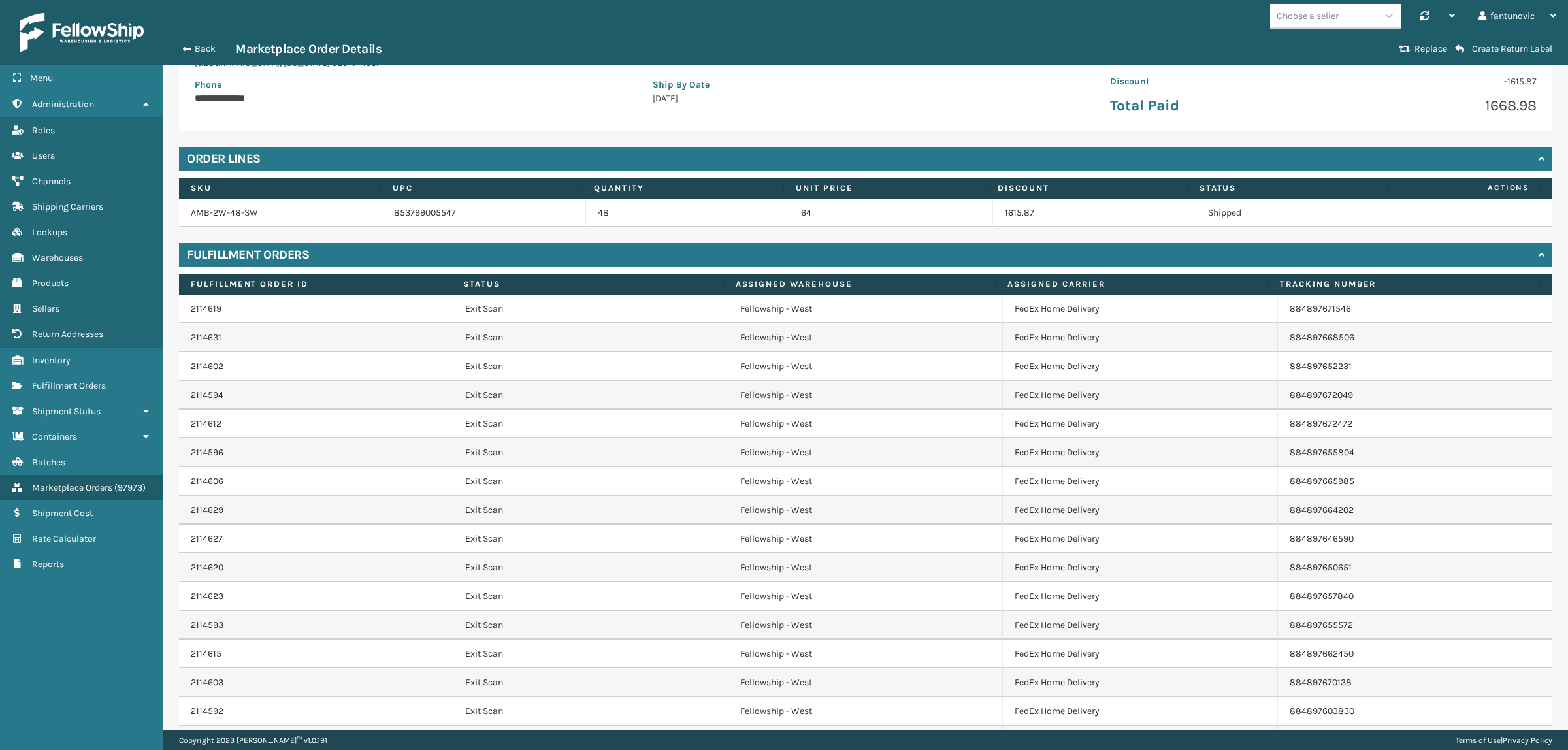
scroll to position [81, 0]
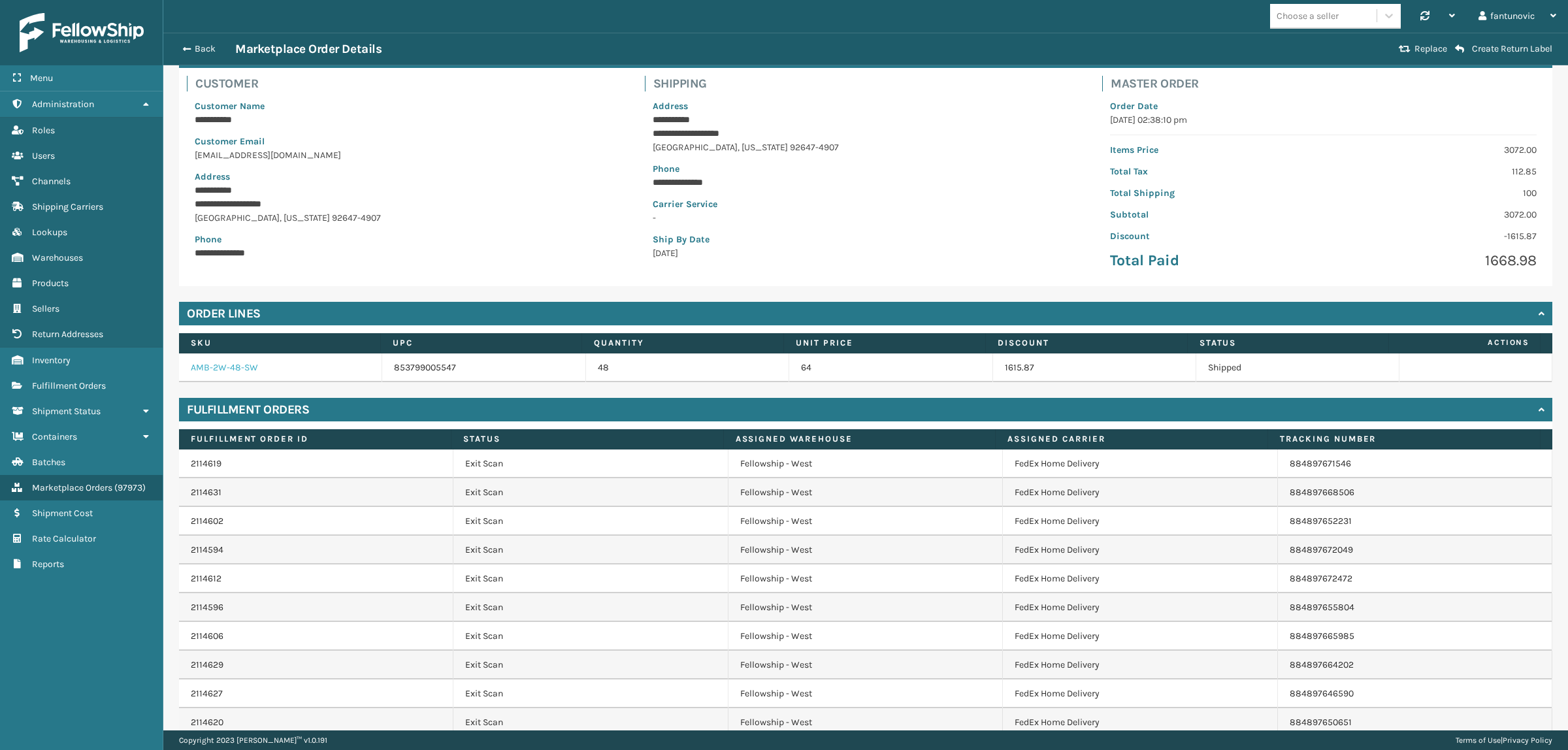
click at [217, 366] on link "AMB-2W-48-SW" at bounding box center [224, 367] width 67 height 11
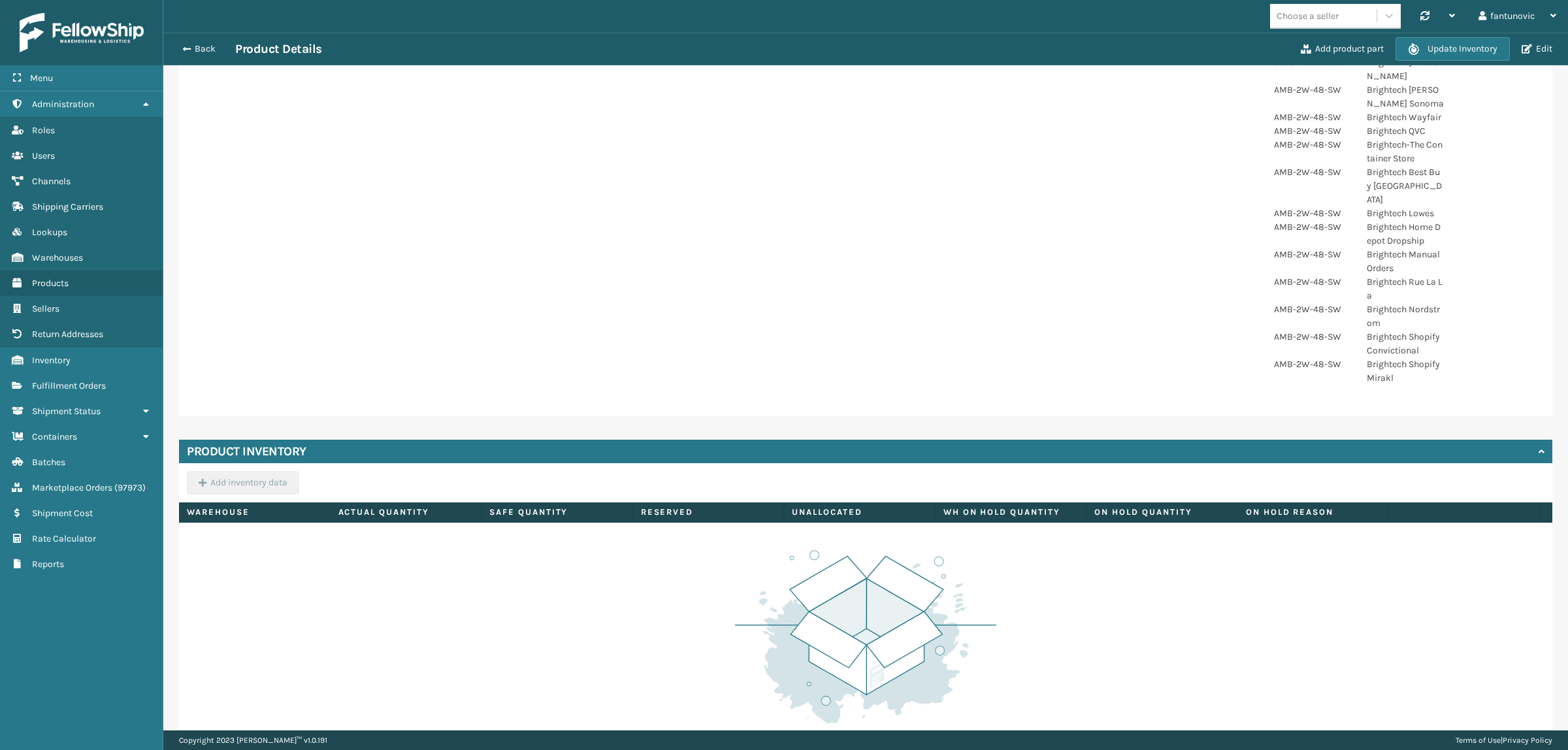
scroll to position [566, 0]
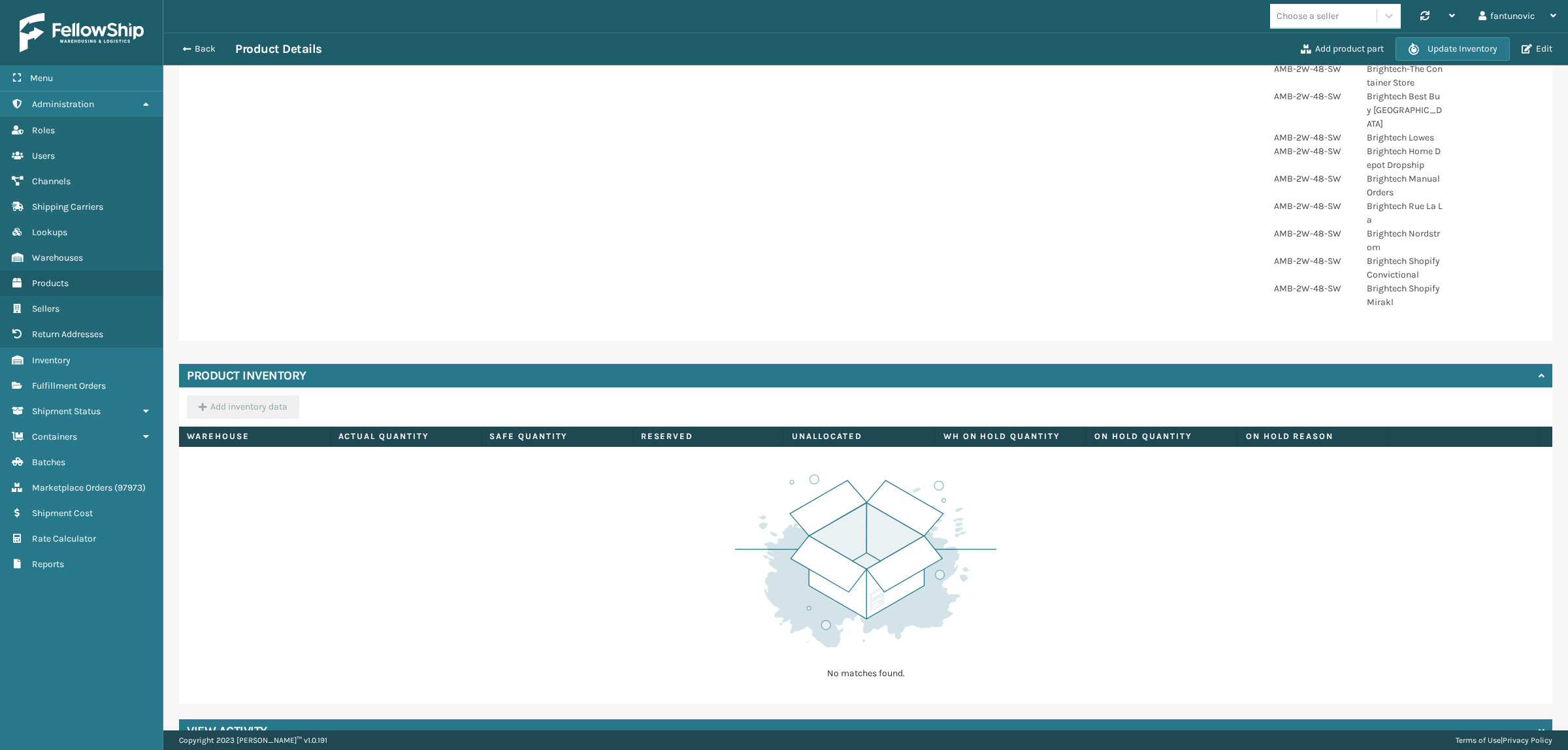
click at [319, 720] on div "View Activity" at bounding box center [865, 731] width 1373 height 24
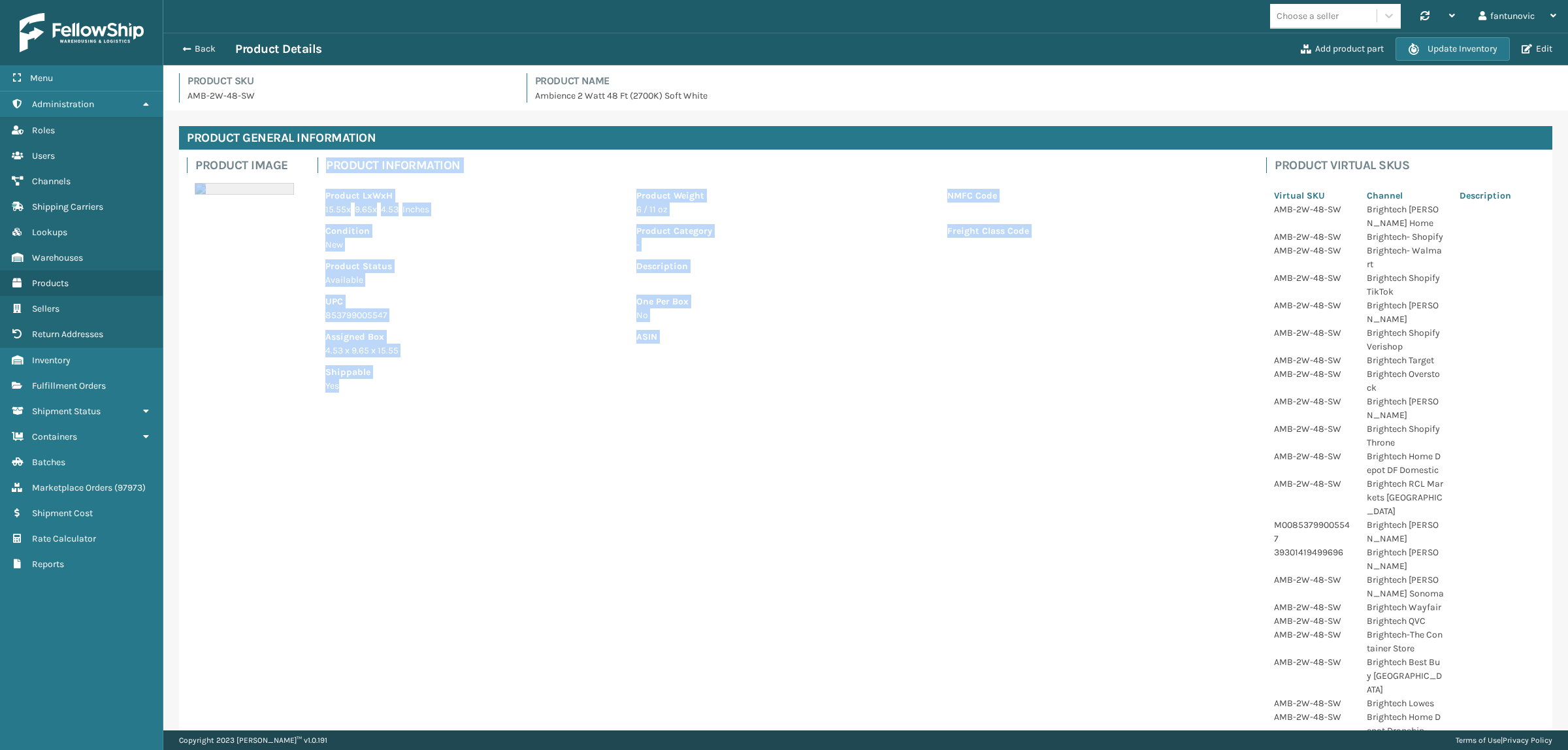
drag, startPoint x: 373, startPoint y: 389, endPoint x: 295, endPoint y: 165, distance: 237.2
click at [295, 165] on div "Product Image Product Information Product LxWxH 15.55 x 9.65 x 4.53 Inches Prod…" at bounding box center [865, 528] width 1373 height 756
click at [439, 194] on p "Product LxWxH" at bounding box center [473, 195] width 296 height 14
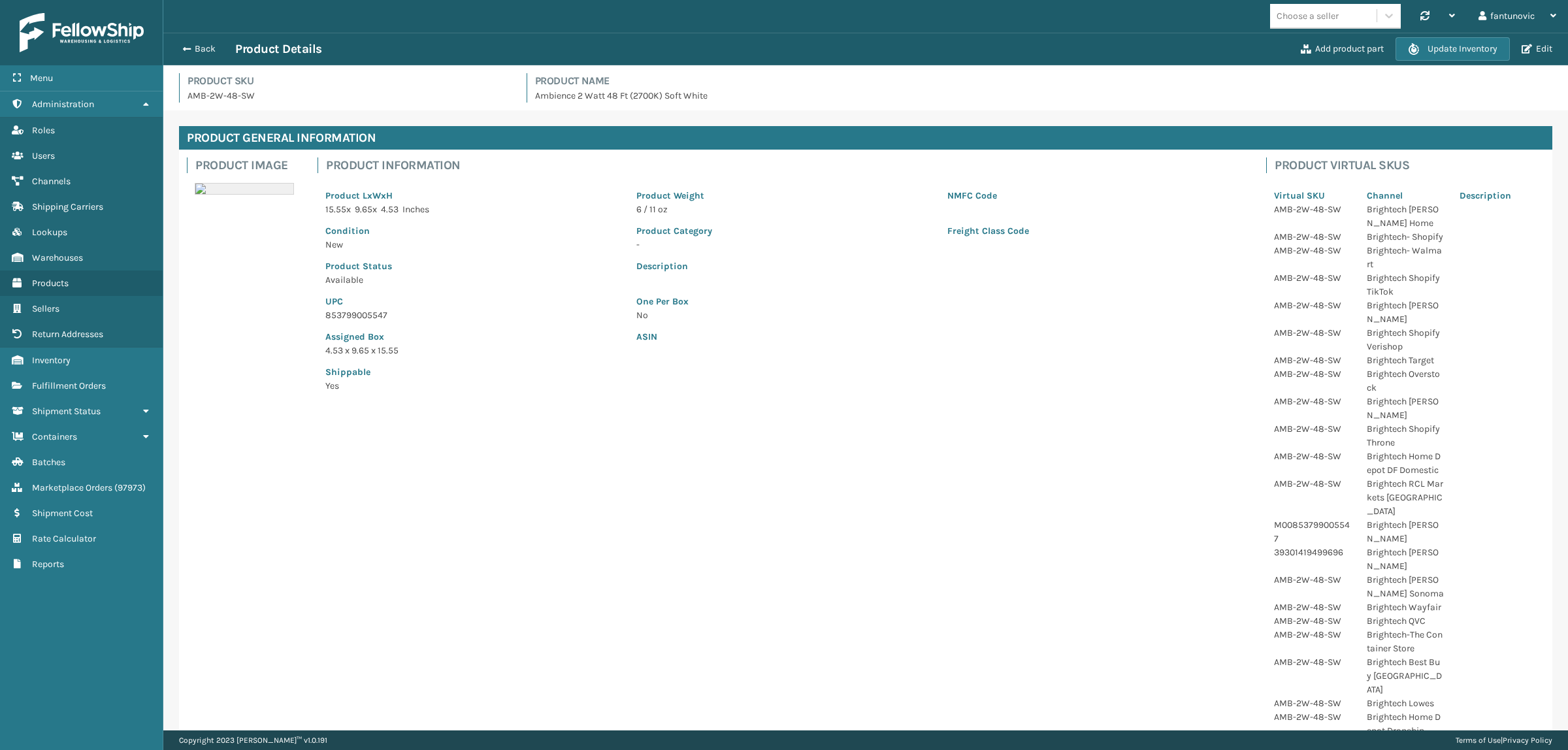
click at [205, 57] on div "Back Product Details Add product part Update Inventory Edit" at bounding box center [866, 48] width 1404 height 32
click at [205, 38] on div "Back Product Details Add product part Update Inventory Edit" at bounding box center [866, 48] width 1404 height 32
click at [205, 47] on button "Back" at bounding box center [205, 49] width 60 height 12
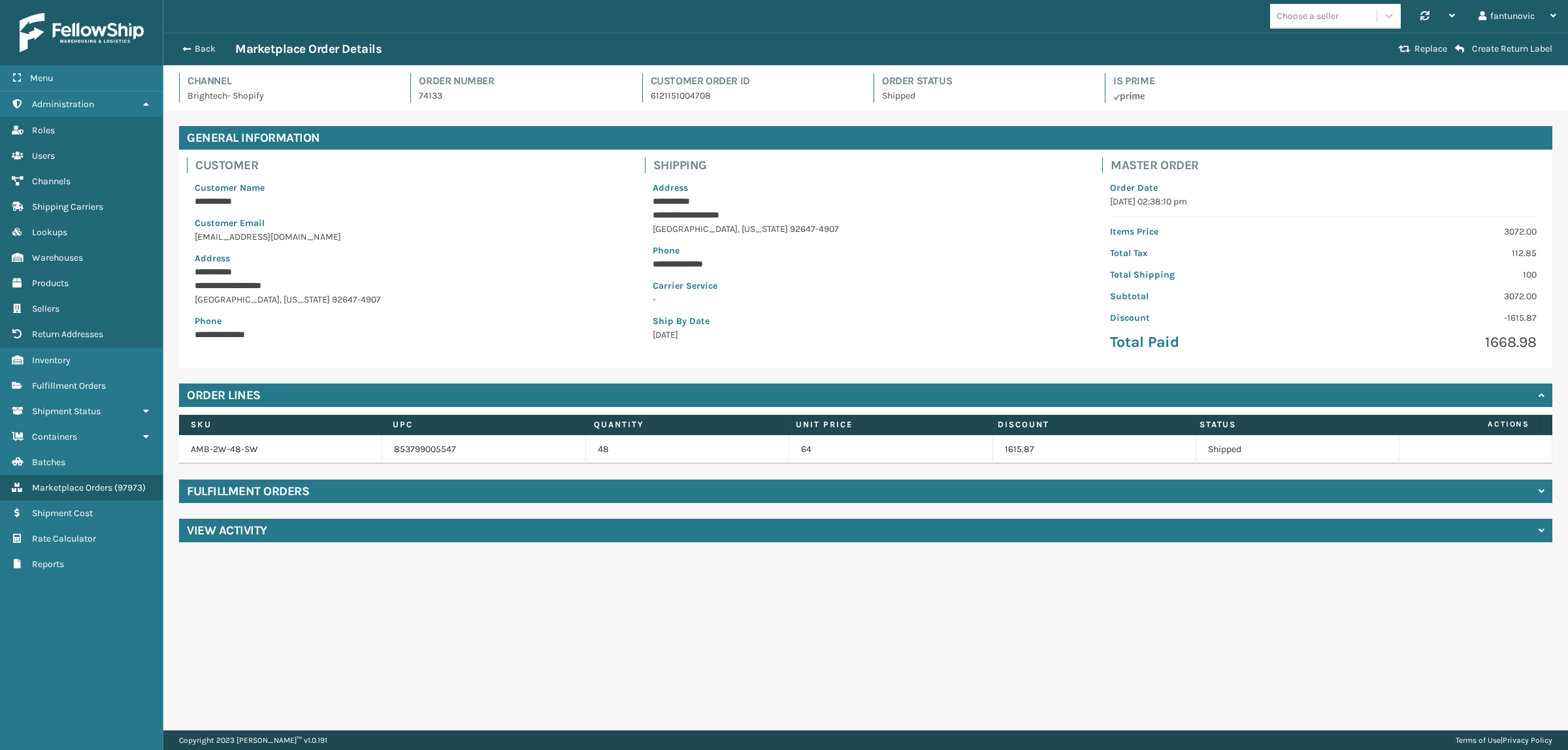
click at [536, 331] on p "**********" at bounding box center [408, 335] width 427 height 14
click at [200, 303] on p "[GEOGRAPHIC_DATA][US_STATE]-4907" at bounding box center [408, 299] width 427 height 14
click at [226, 454] on link "AMB-2W-48-SW" at bounding box center [224, 449] width 67 height 11
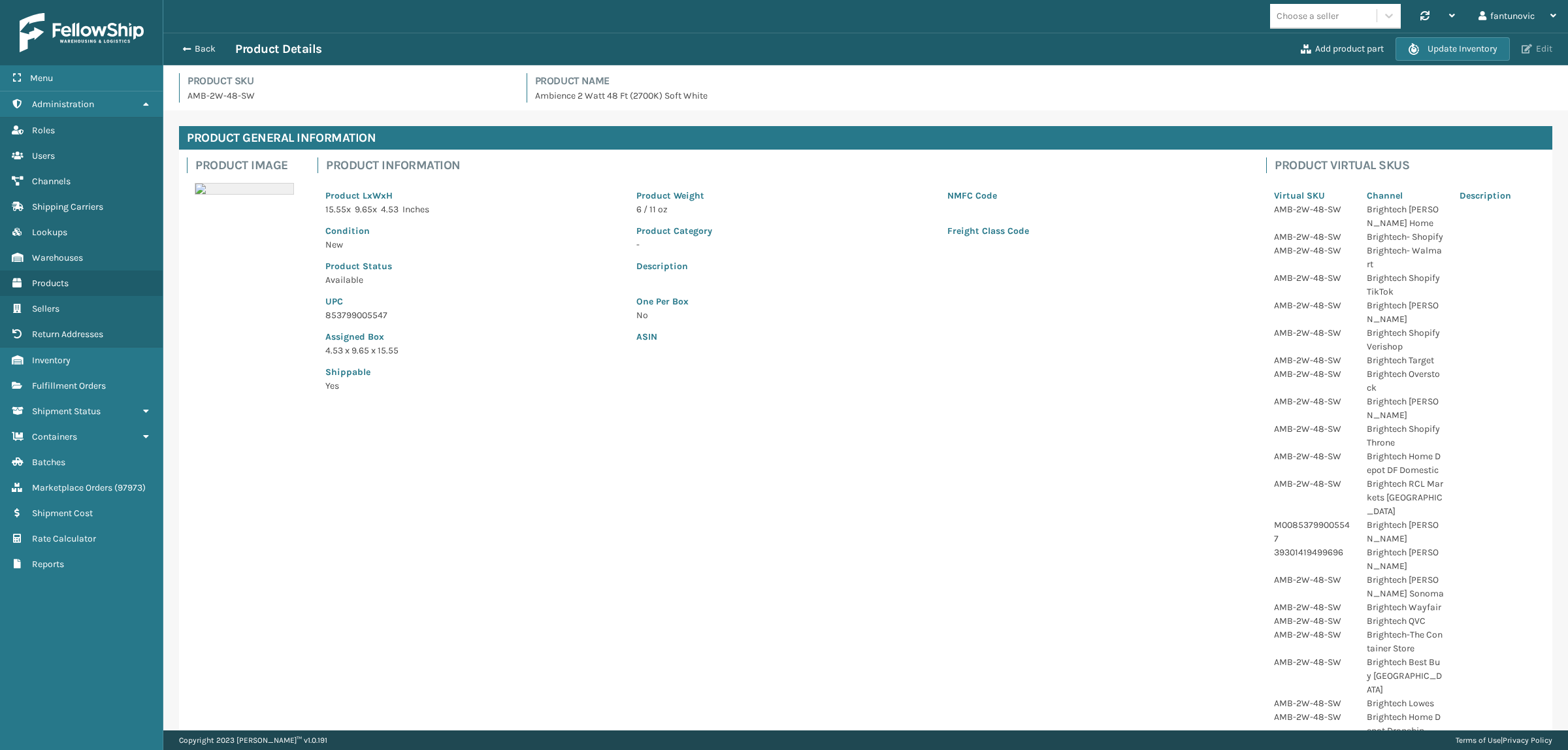
click at [1524, 45] on span "button" at bounding box center [1526, 49] width 10 height 9
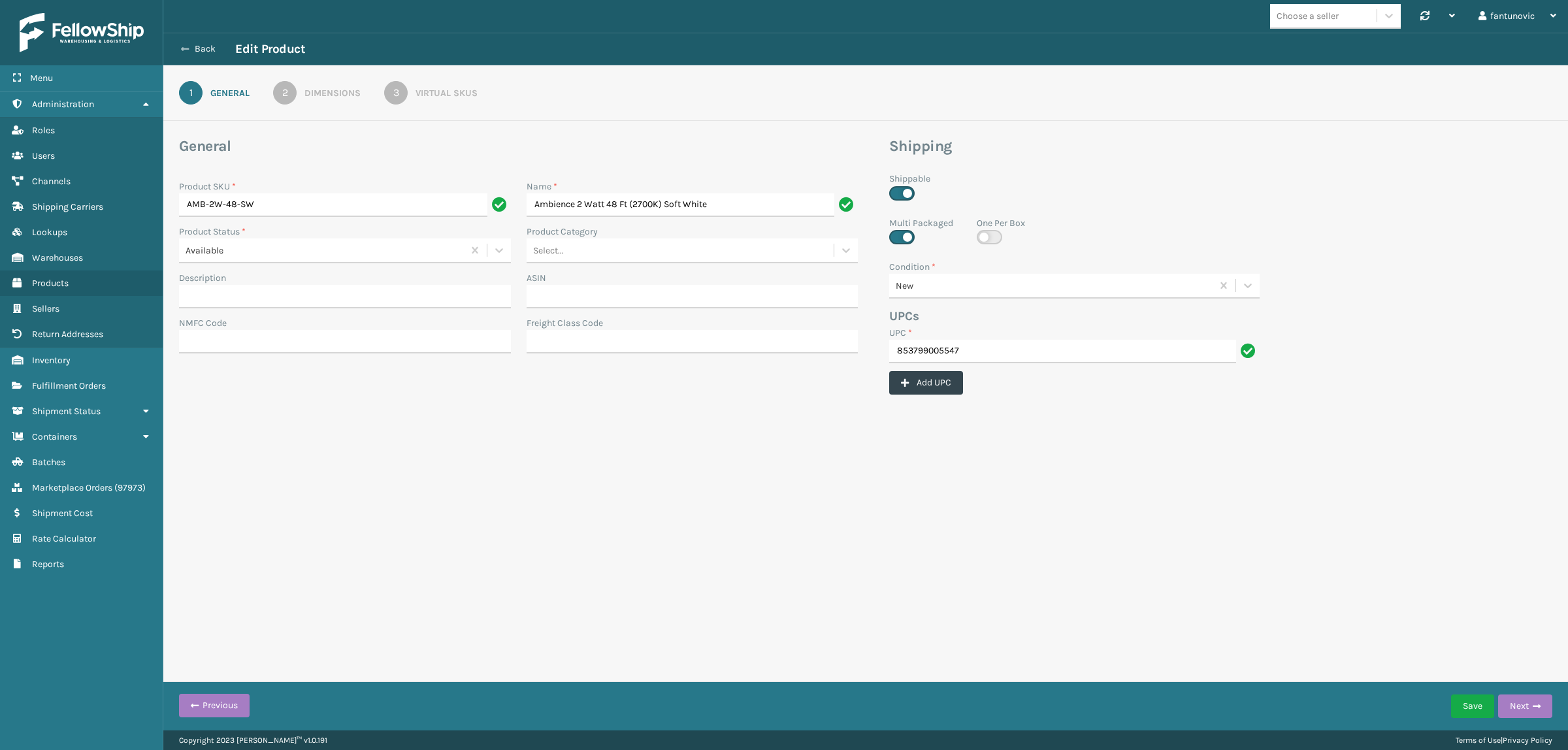
click at [185, 49] on icon at bounding box center [185, 49] width 8 height 9
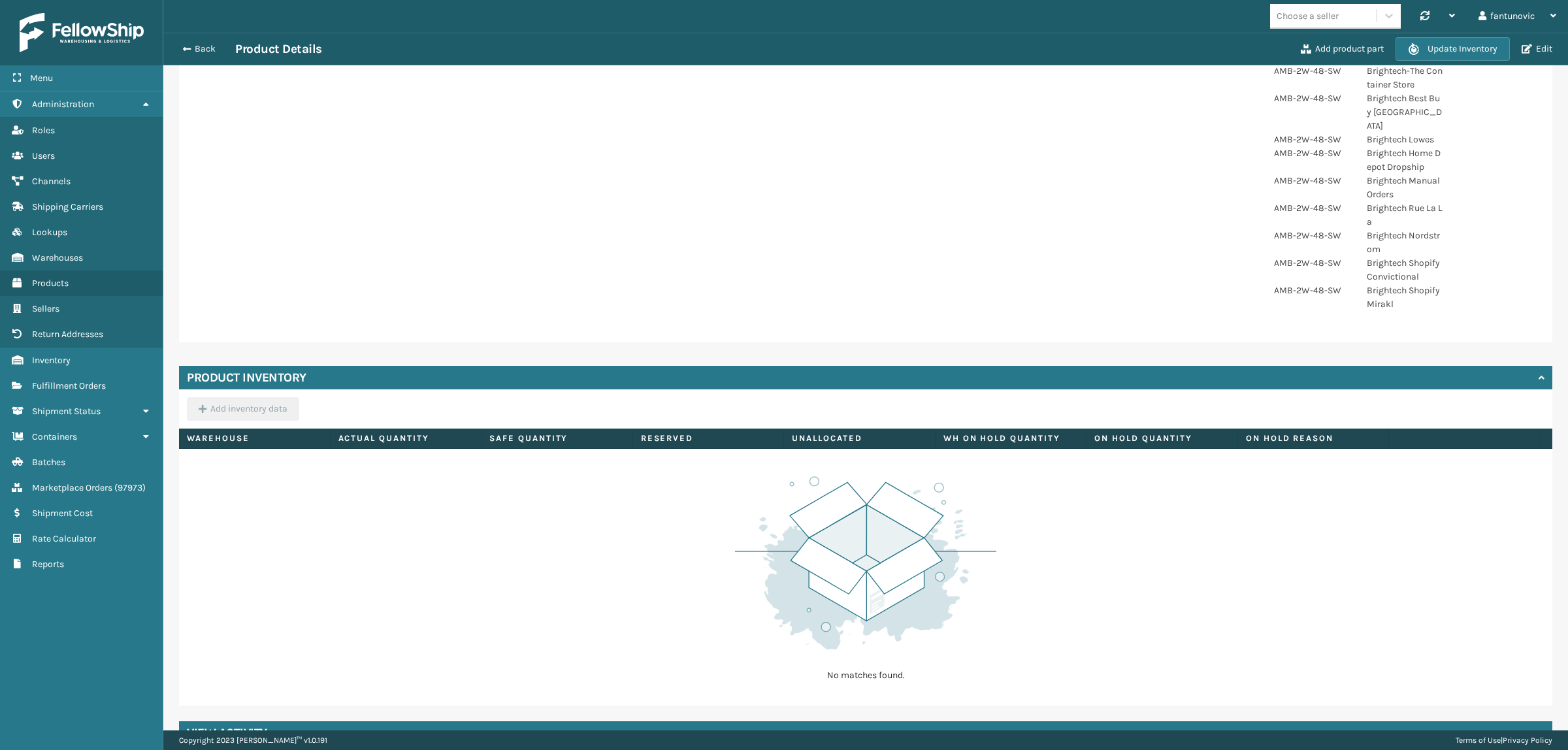
scroll to position [566, 0]
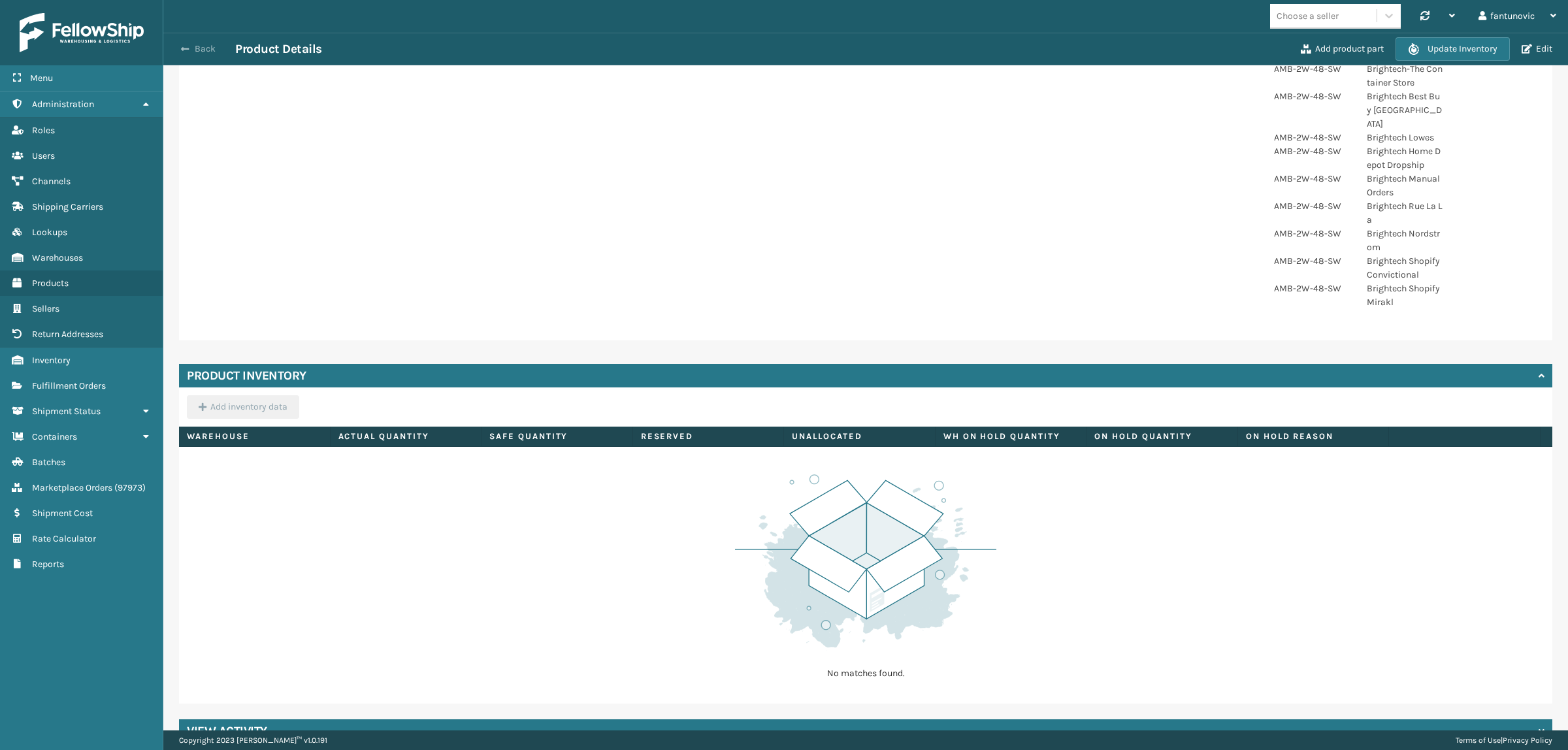
click at [190, 50] on button "Back" at bounding box center [205, 49] width 60 height 12
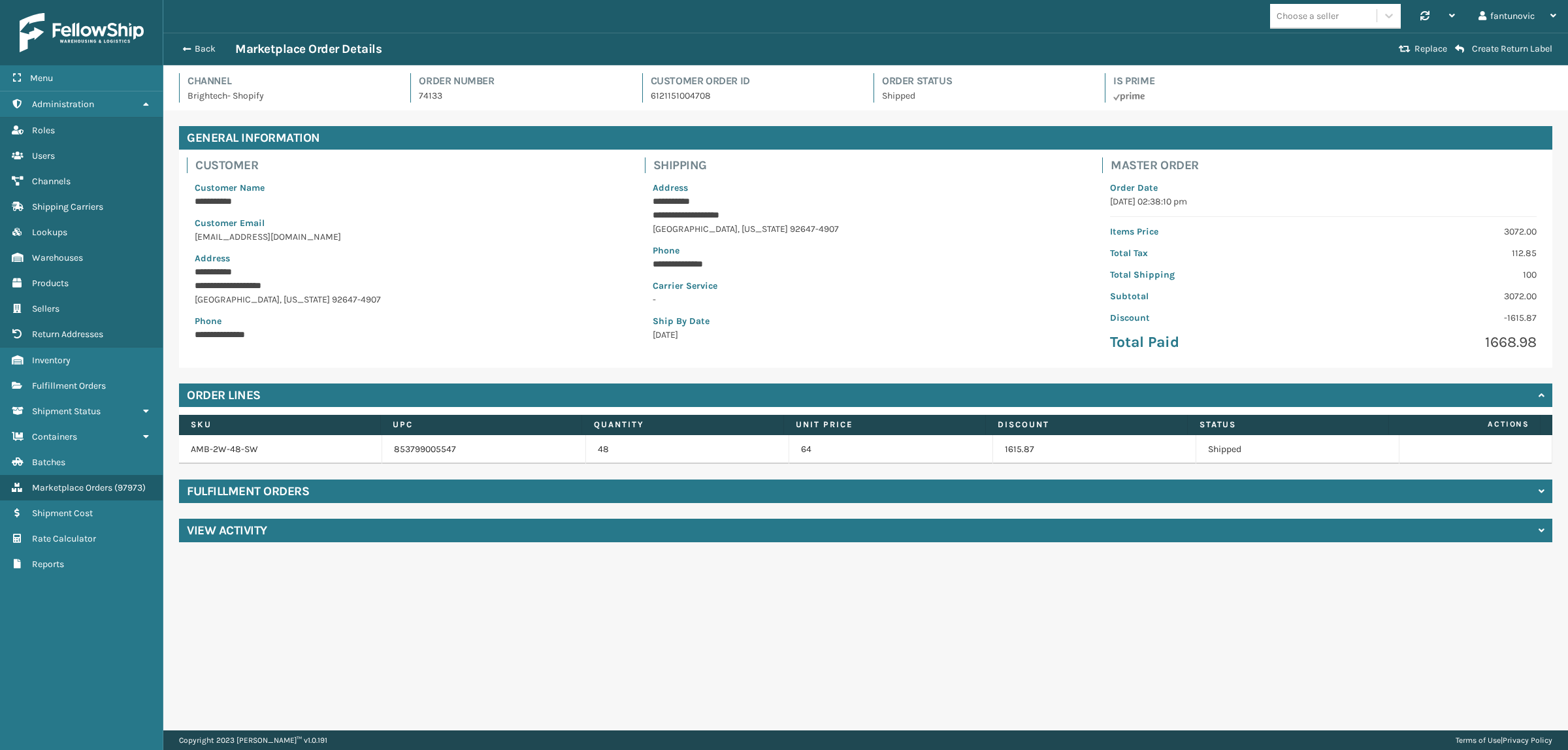
click at [190, 50] on button "Back" at bounding box center [205, 49] width 60 height 12
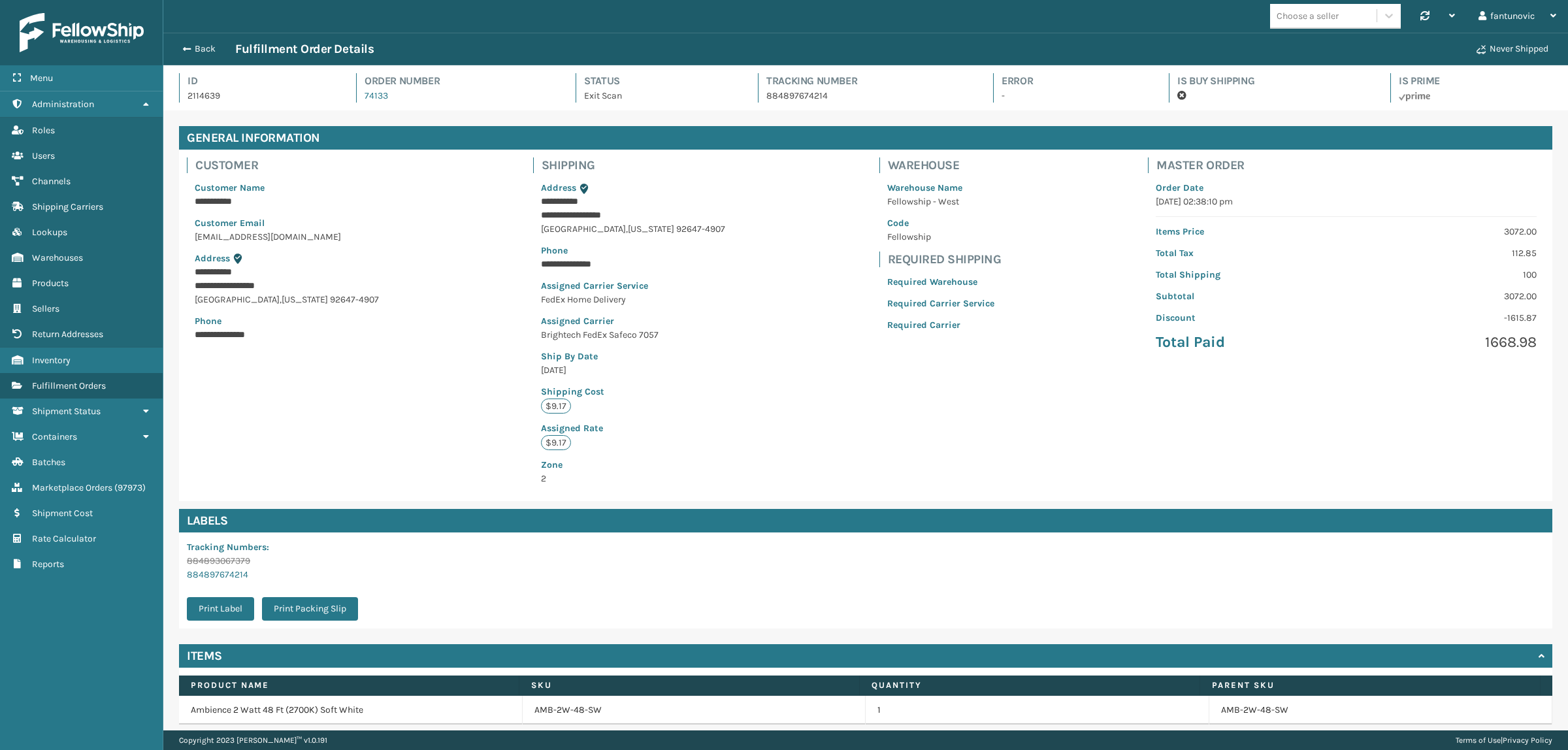
scroll to position [31, 1404]
drag, startPoint x: 190, startPoint y: 50, endPoint x: 673, endPoint y: 244, distance: 520.5
click at [673, 244] on p "Phone" at bounding box center [633, 250] width 185 height 14
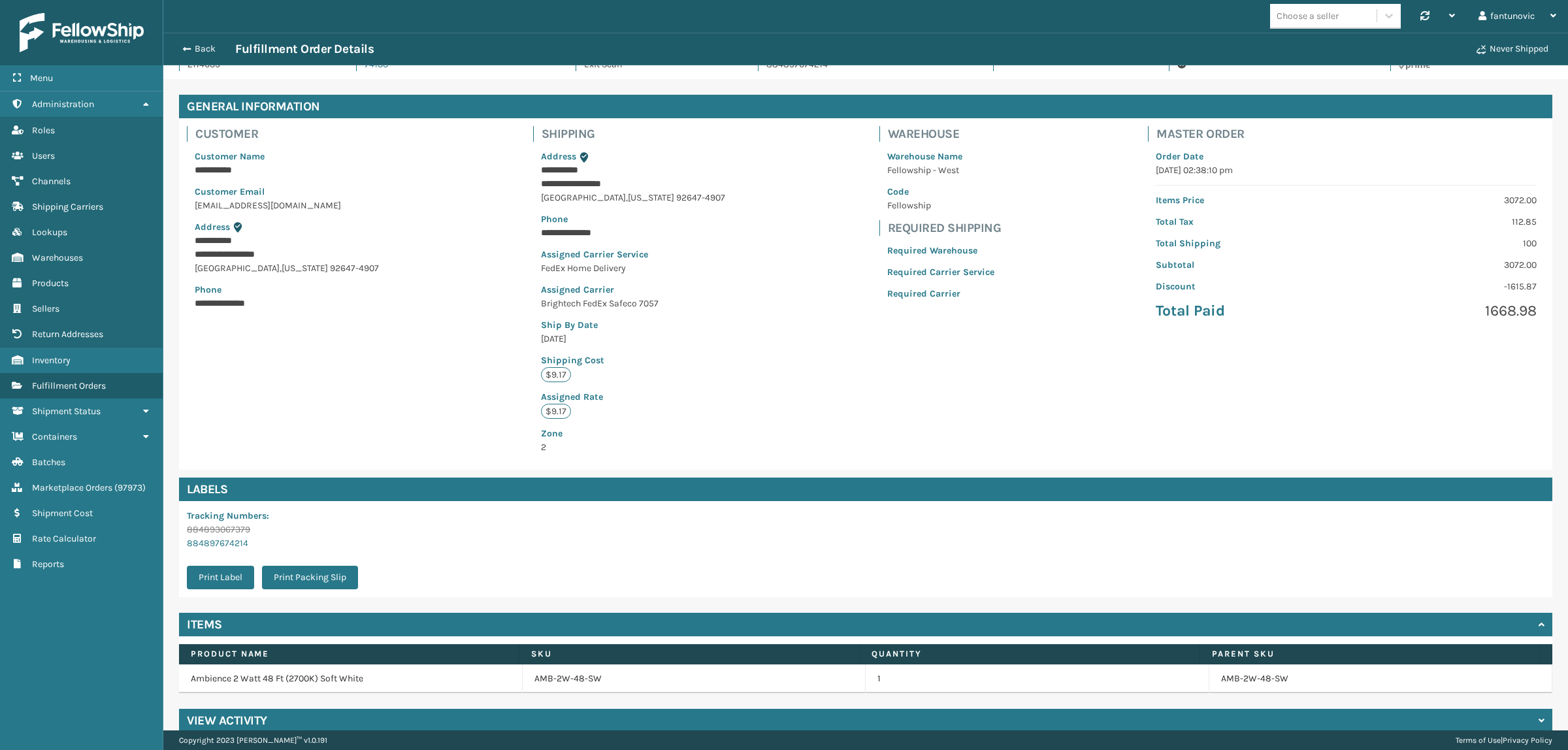
scroll to position [50, 0]
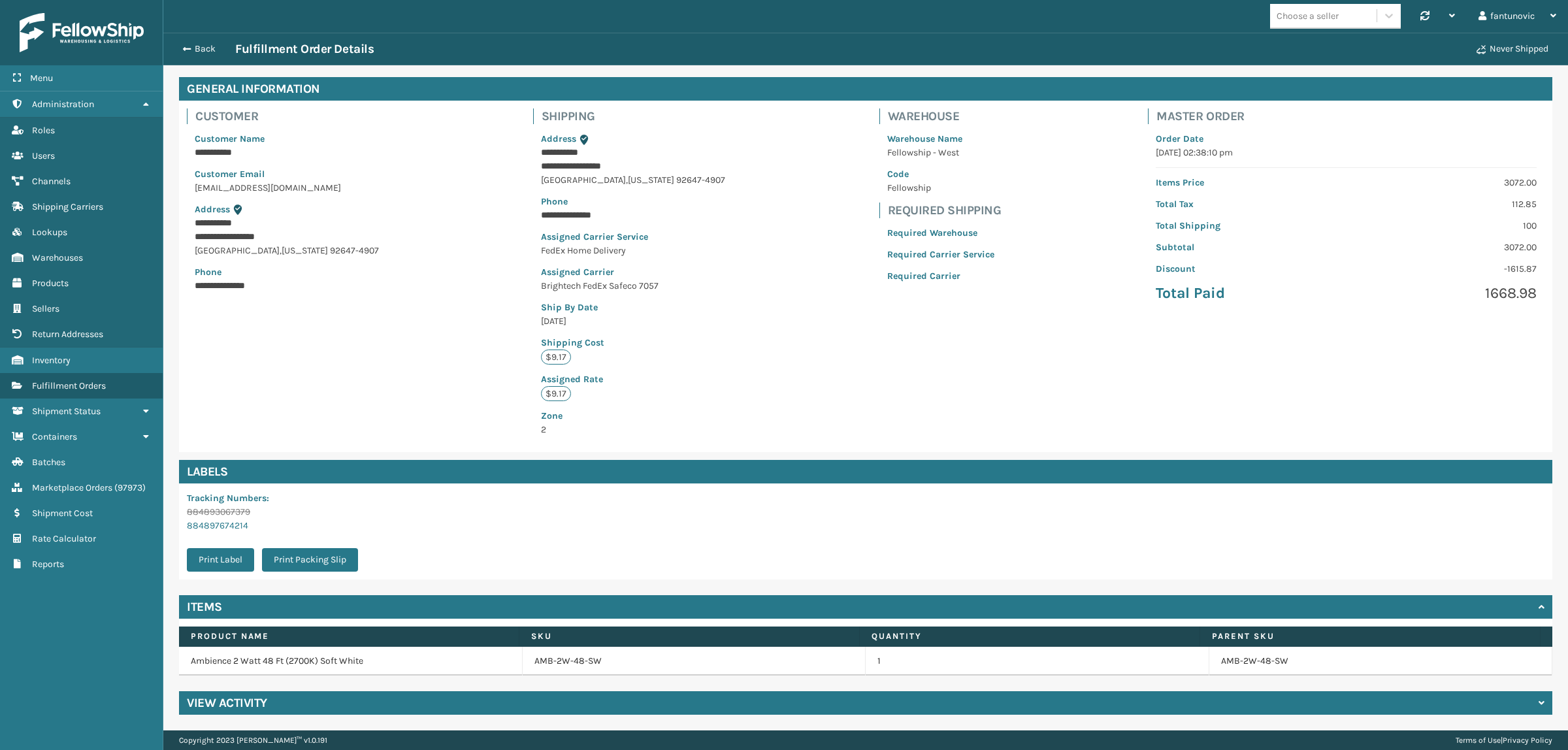
click at [605, 707] on div "View Activity" at bounding box center [865, 703] width 1373 height 24
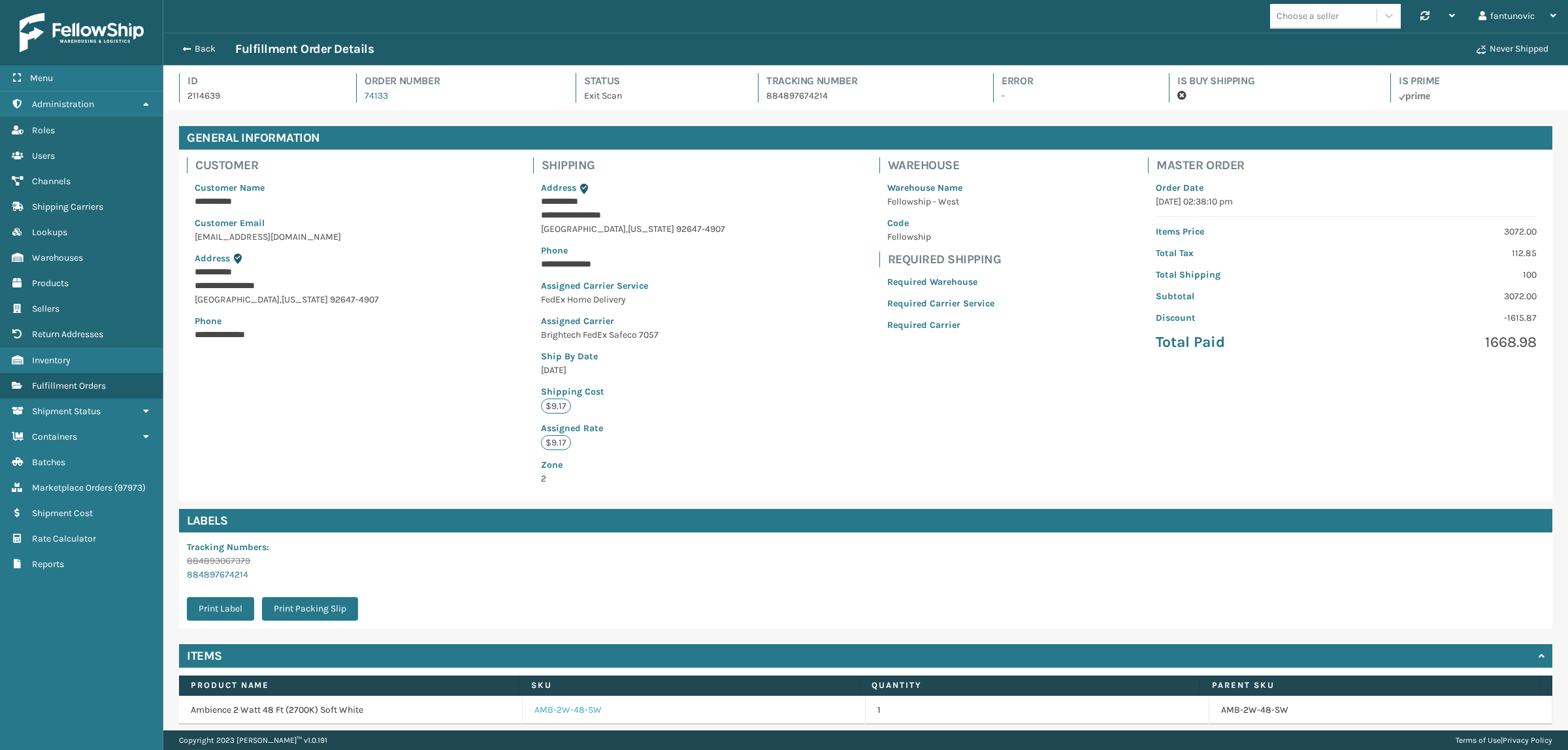
click at [573, 711] on link "AMB-2W-48-SW" at bounding box center [567, 710] width 67 height 13
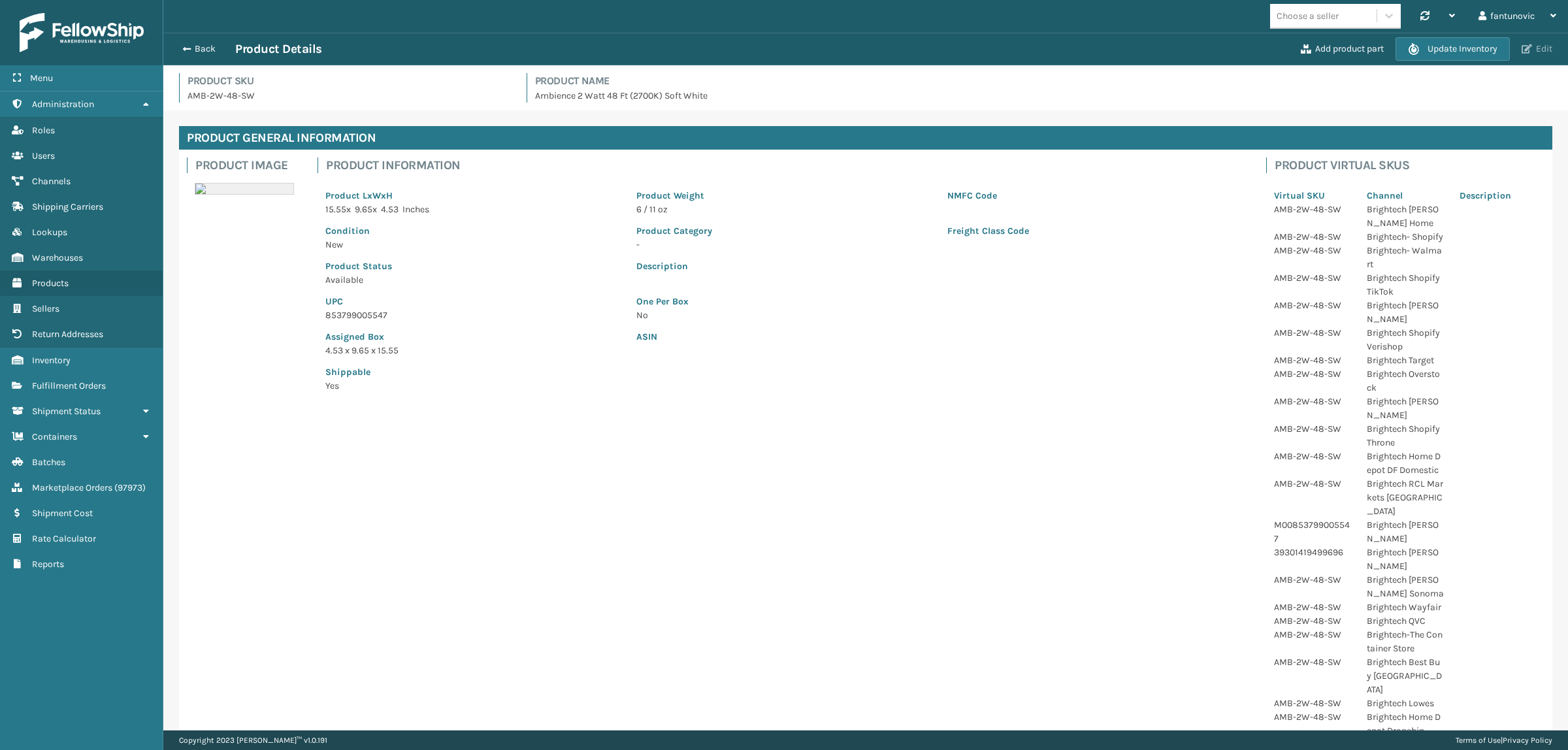
click at [1539, 50] on button "Edit" at bounding box center [1536, 49] width 38 height 12
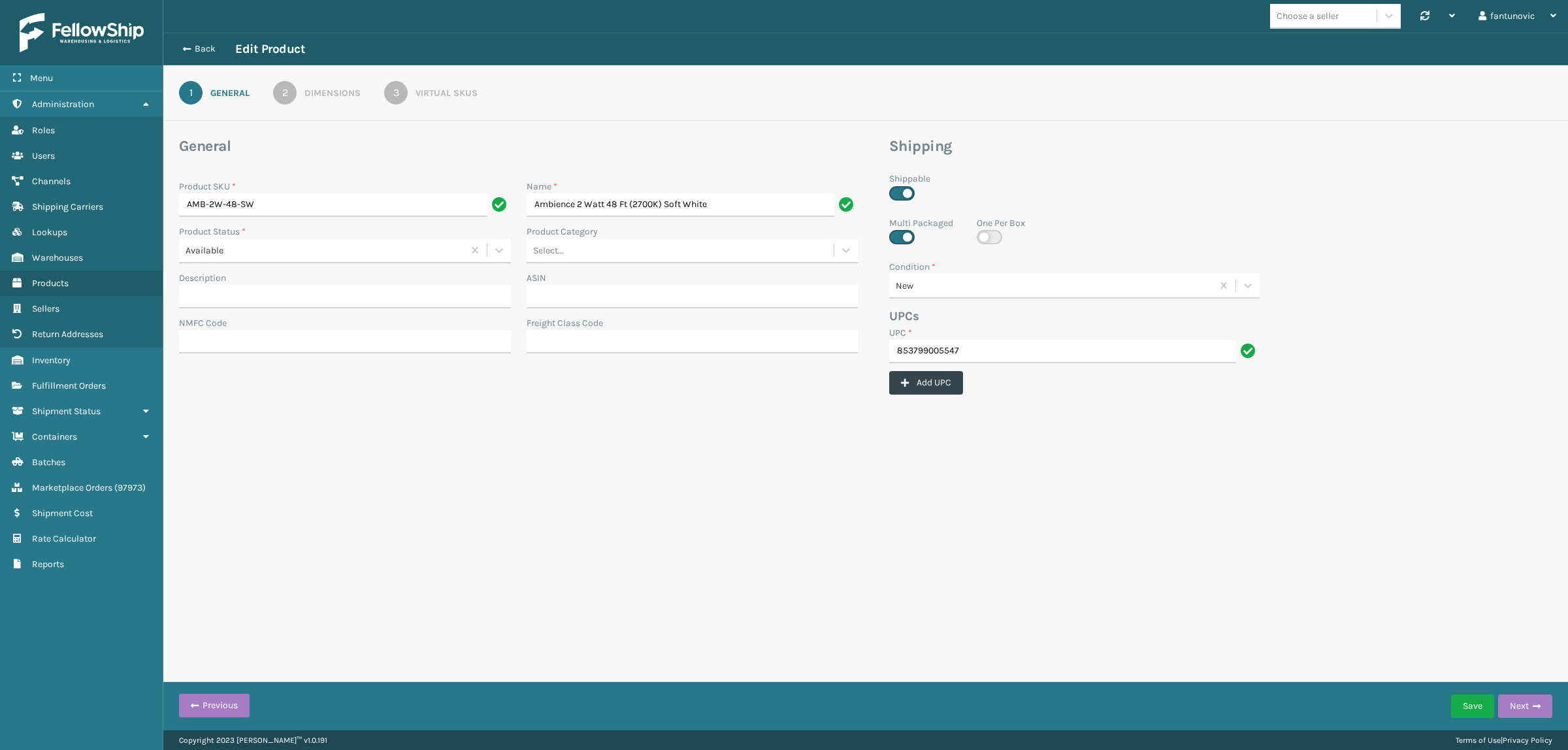
click at [337, 94] on div "Dimensions" at bounding box center [332, 93] width 56 height 14
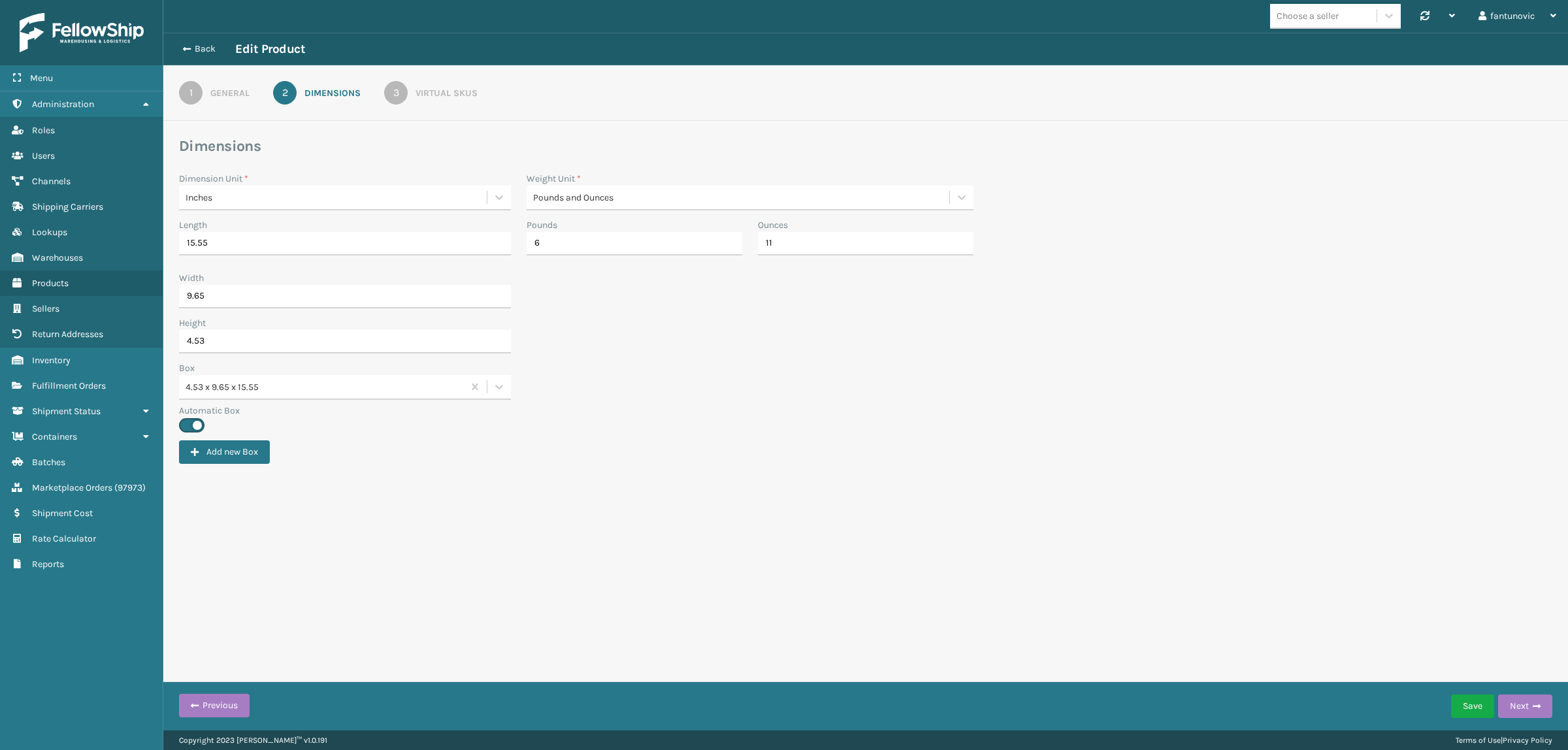
click at [435, 96] on div "Virtual SKUs" at bounding box center [446, 93] width 62 height 14
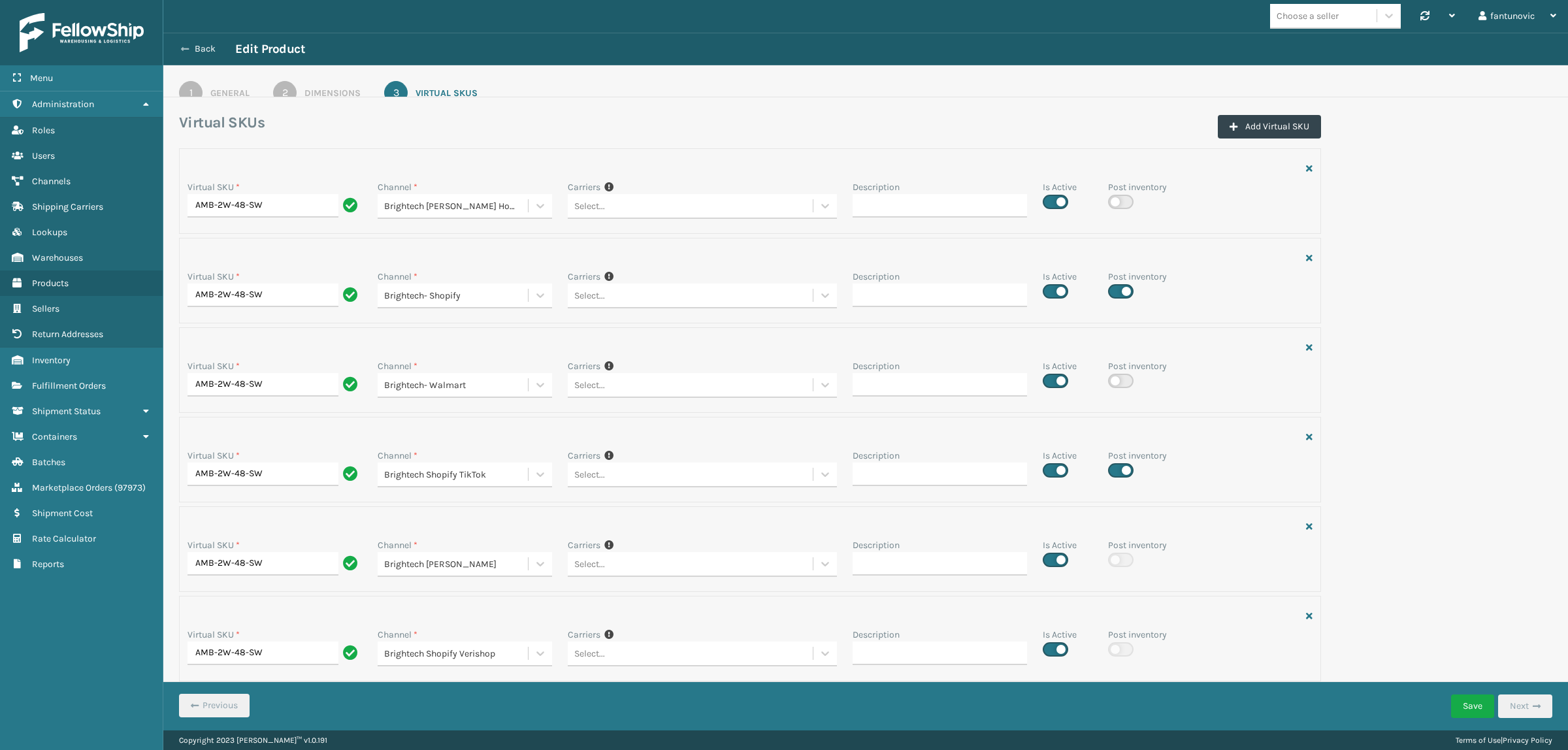
click at [196, 49] on button "Back" at bounding box center [205, 49] width 60 height 12
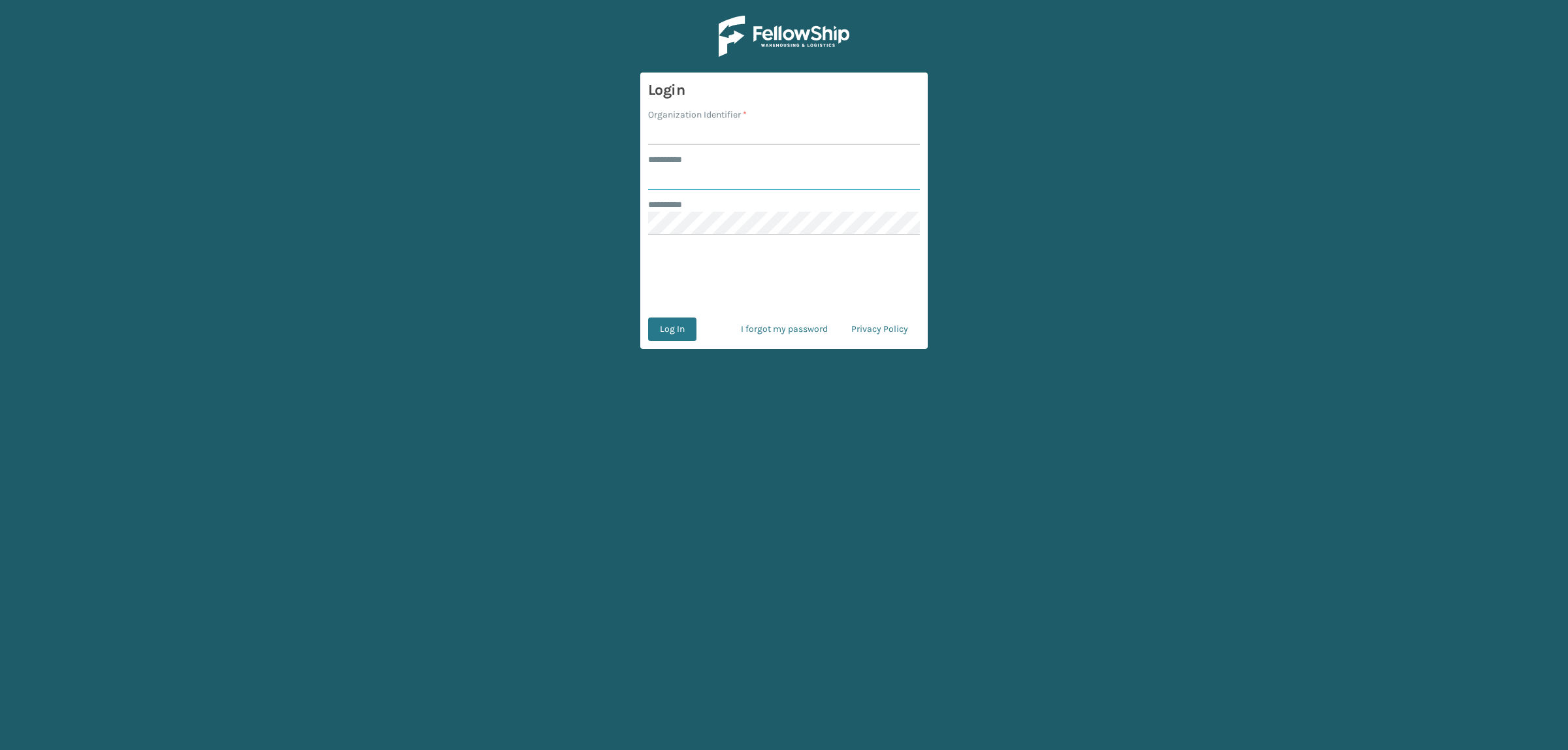
type input "**********"
click at [690, 125] on input "Organization Identifier *" at bounding box center [784, 133] width 272 height 24
type input "superadminorganization"
click at [676, 325] on button "Log In" at bounding box center [672, 329] width 48 height 24
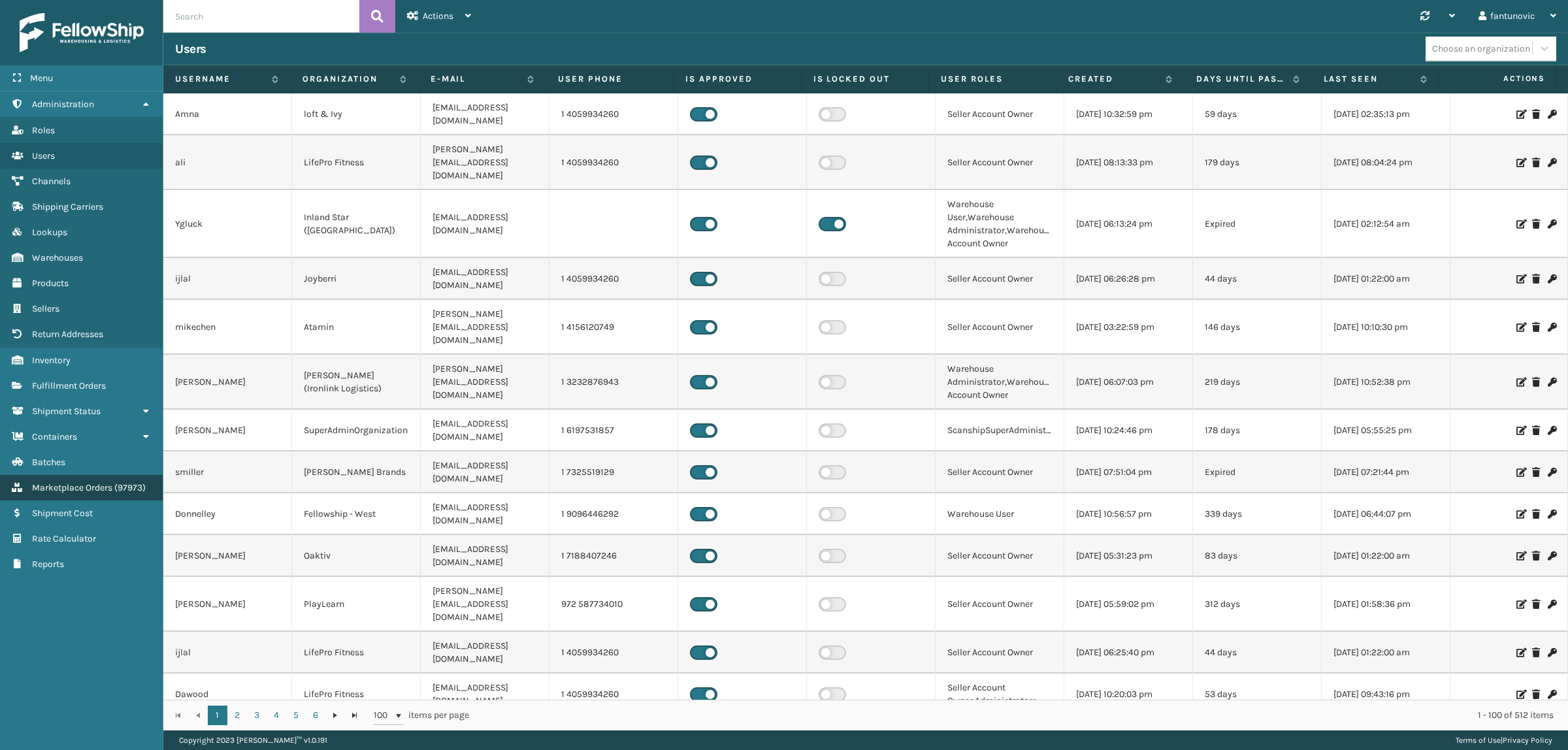
click at [122, 488] on link "Marketplace Orders ( 97973 )" at bounding box center [81, 488] width 163 height 25
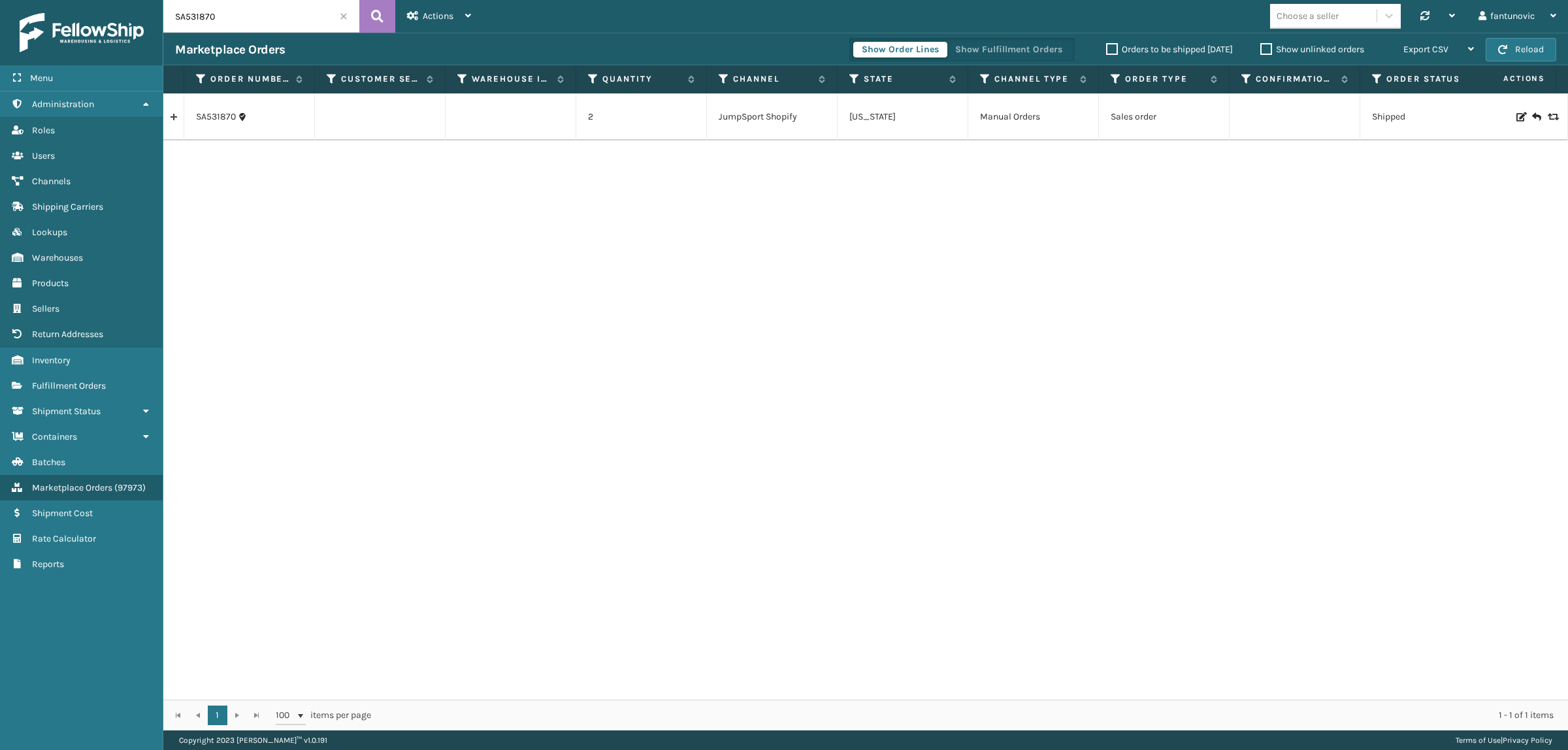
click at [217, 30] on input "SA531870" at bounding box center [262, 16] width 196 height 32
paste input "74133"
type input "74133"
click at [393, 12] on button at bounding box center [377, 16] width 36 height 32
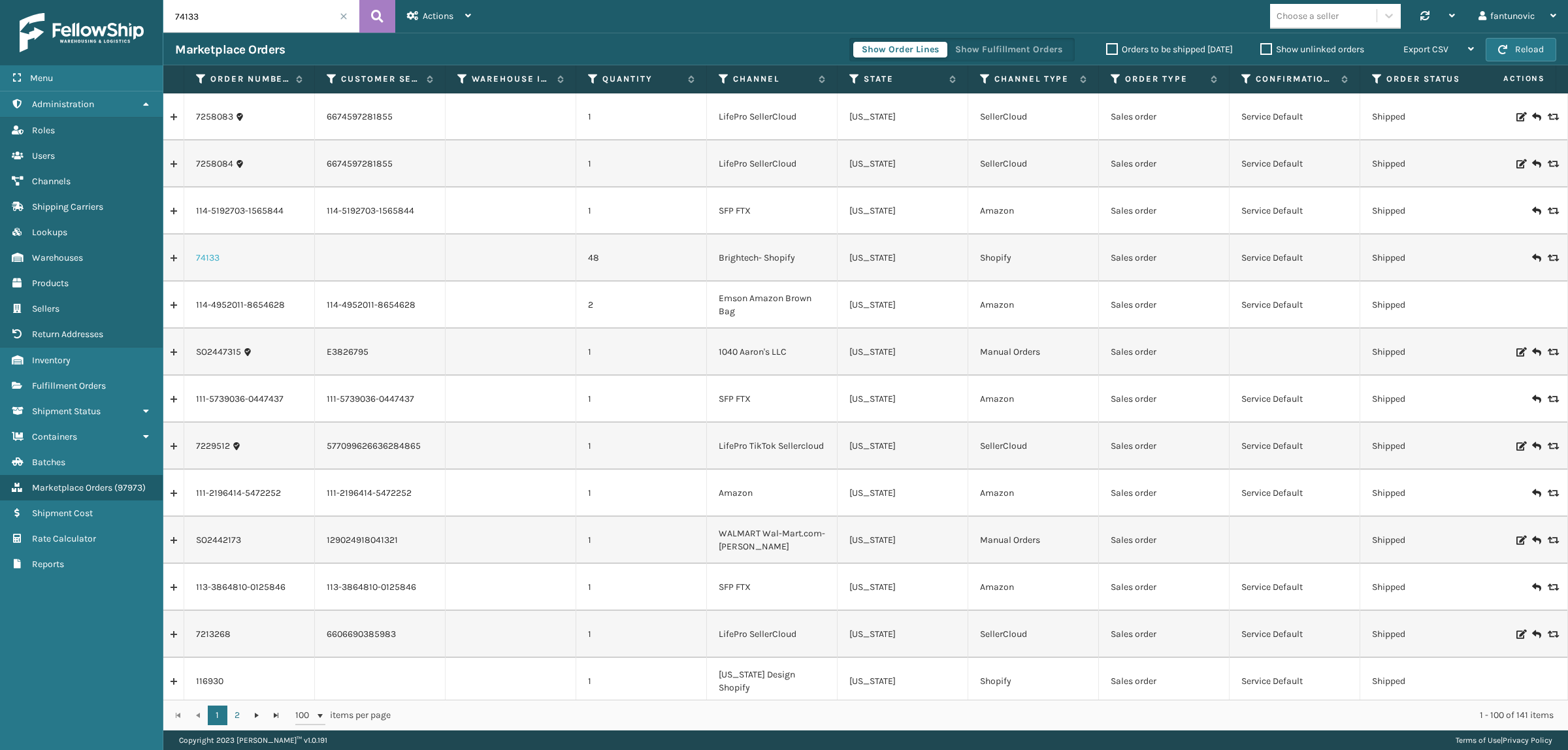
click at [200, 258] on link "74133" at bounding box center [208, 258] width 24 height 13
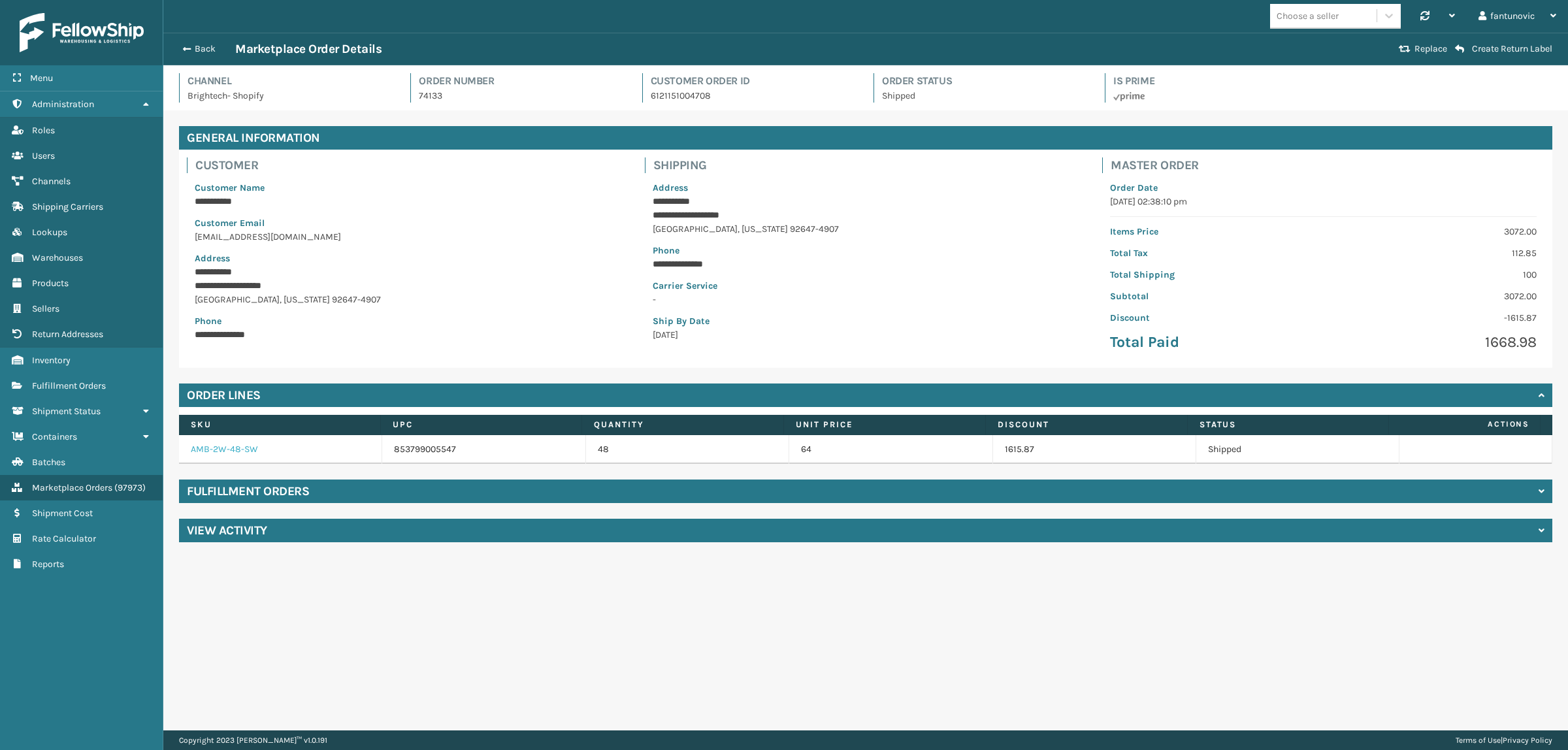
click at [196, 449] on link "AMB-2W-48-SW" at bounding box center [224, 449] width 67 height 11
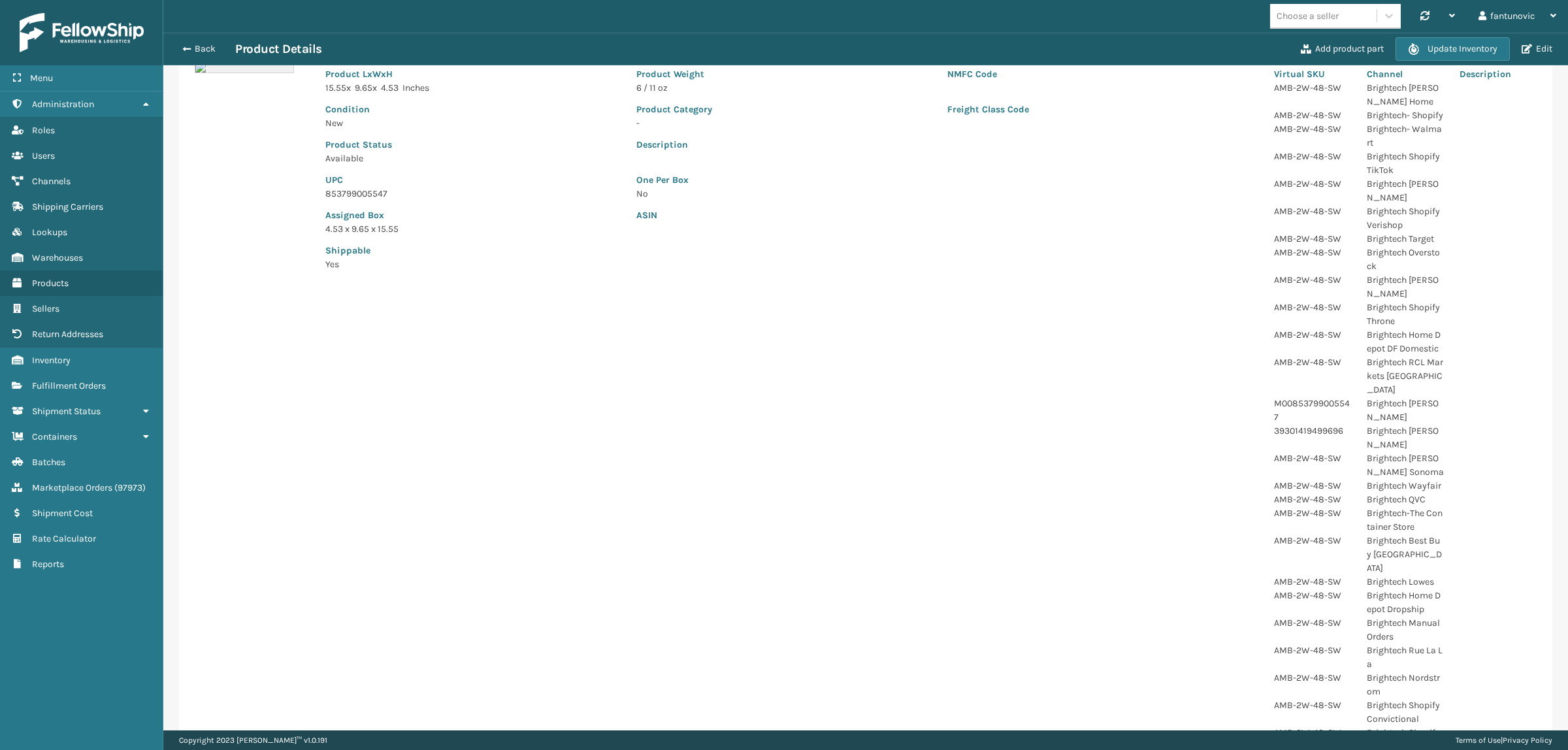
scroll to position [566, 0]
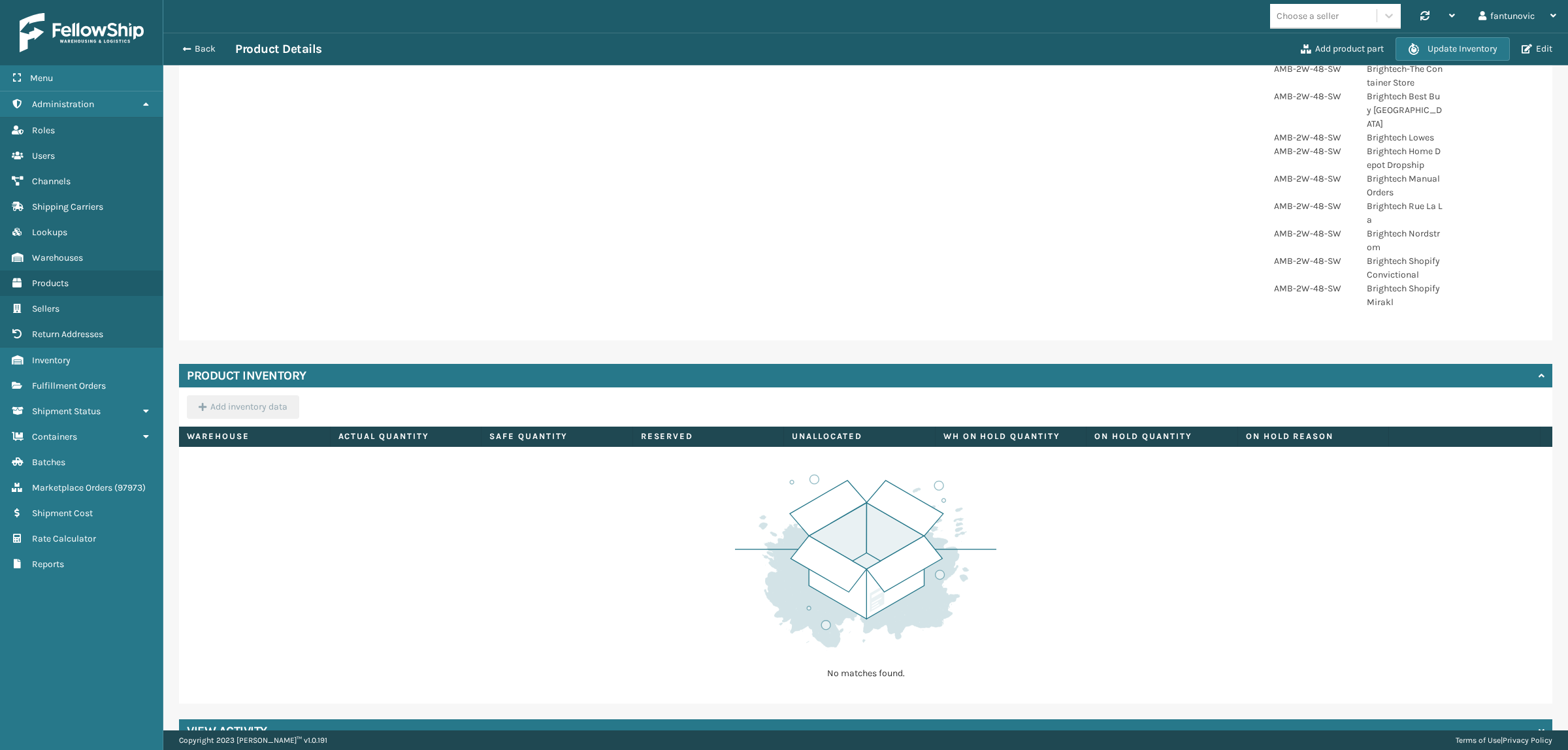
click at [343, 720] on div "View Activity" at bounding box center [865, 731] width 1373 height 24
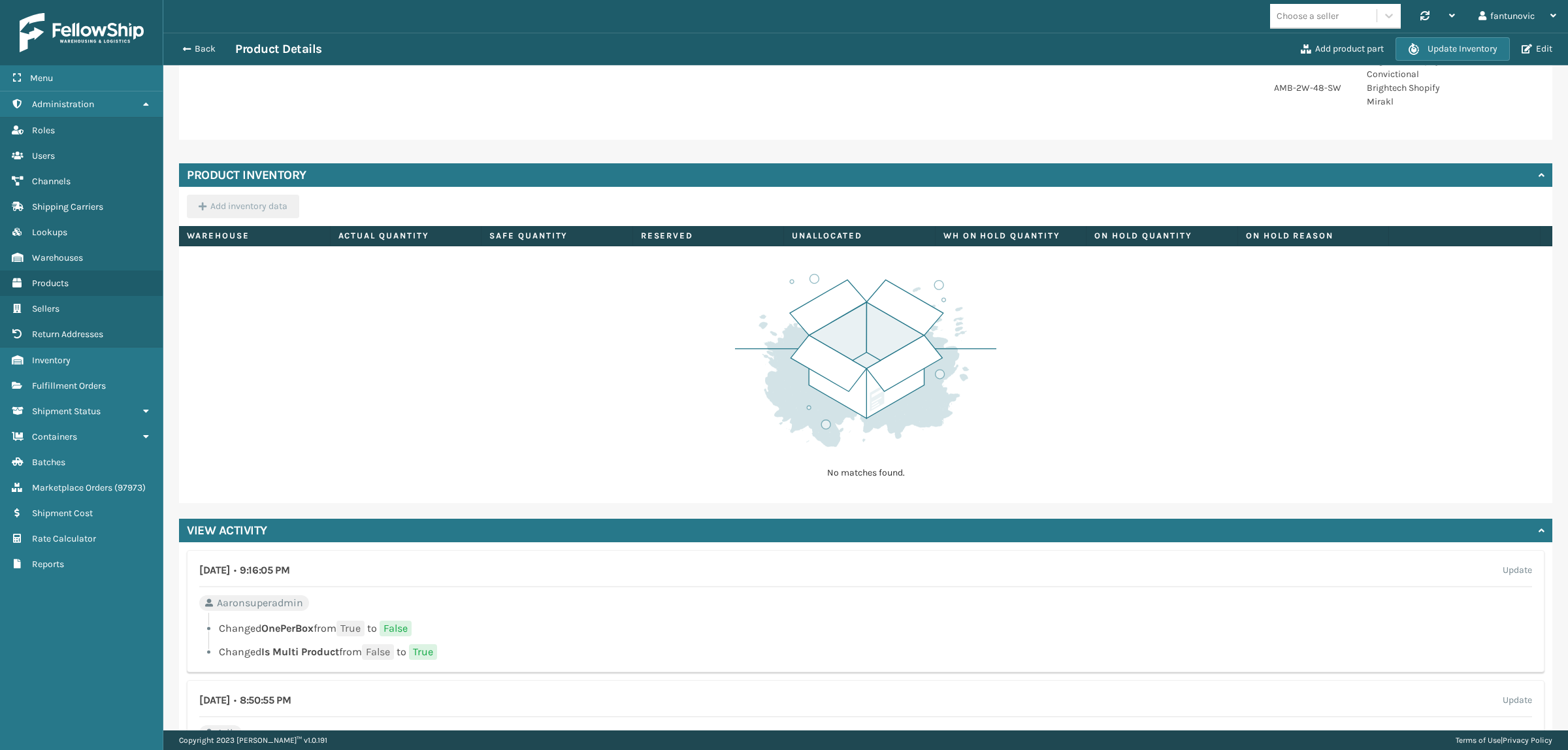
scroll to position [948, 0]
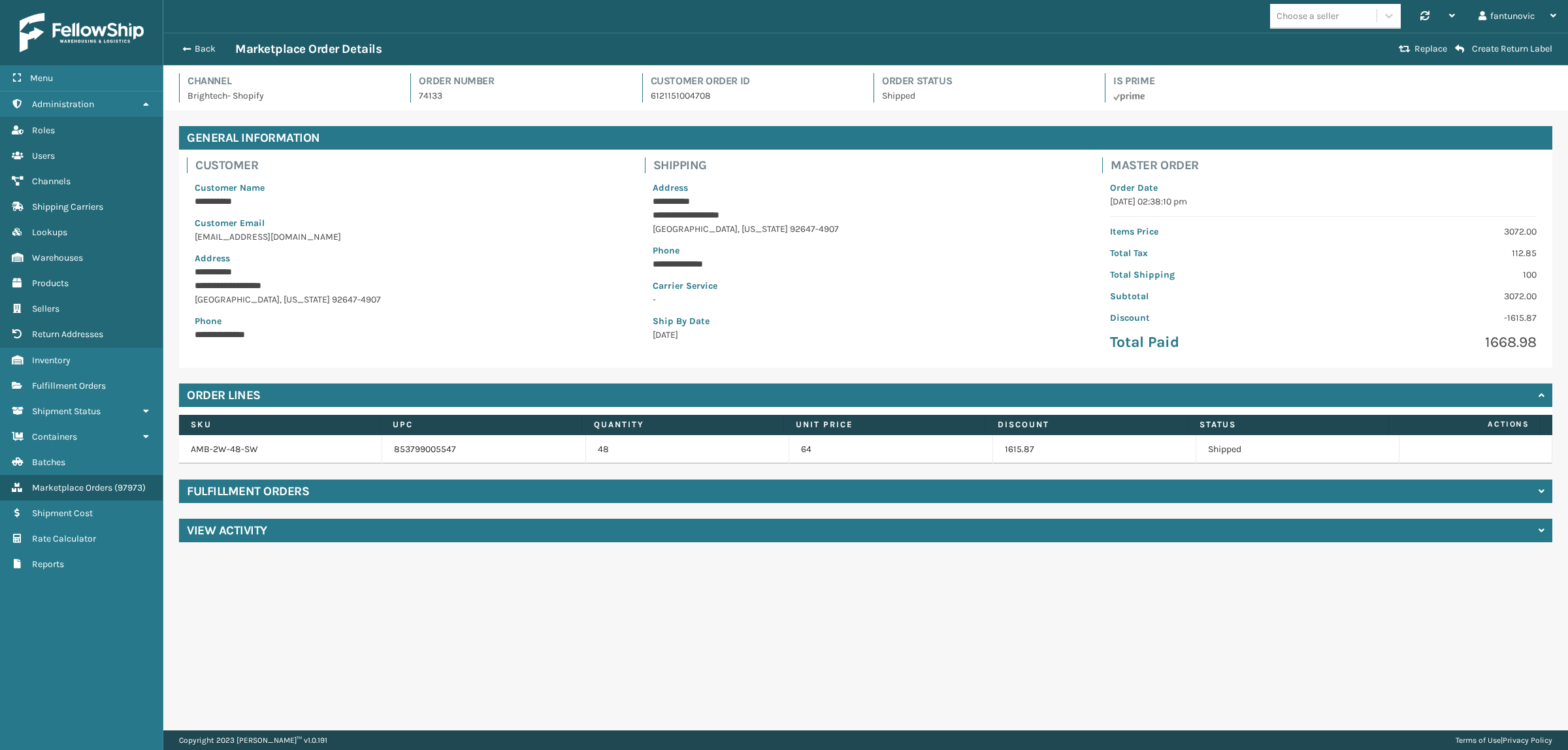
click at [330, 530] on div "View Activity" at bounding box center [865, 530] width 1373 height 24
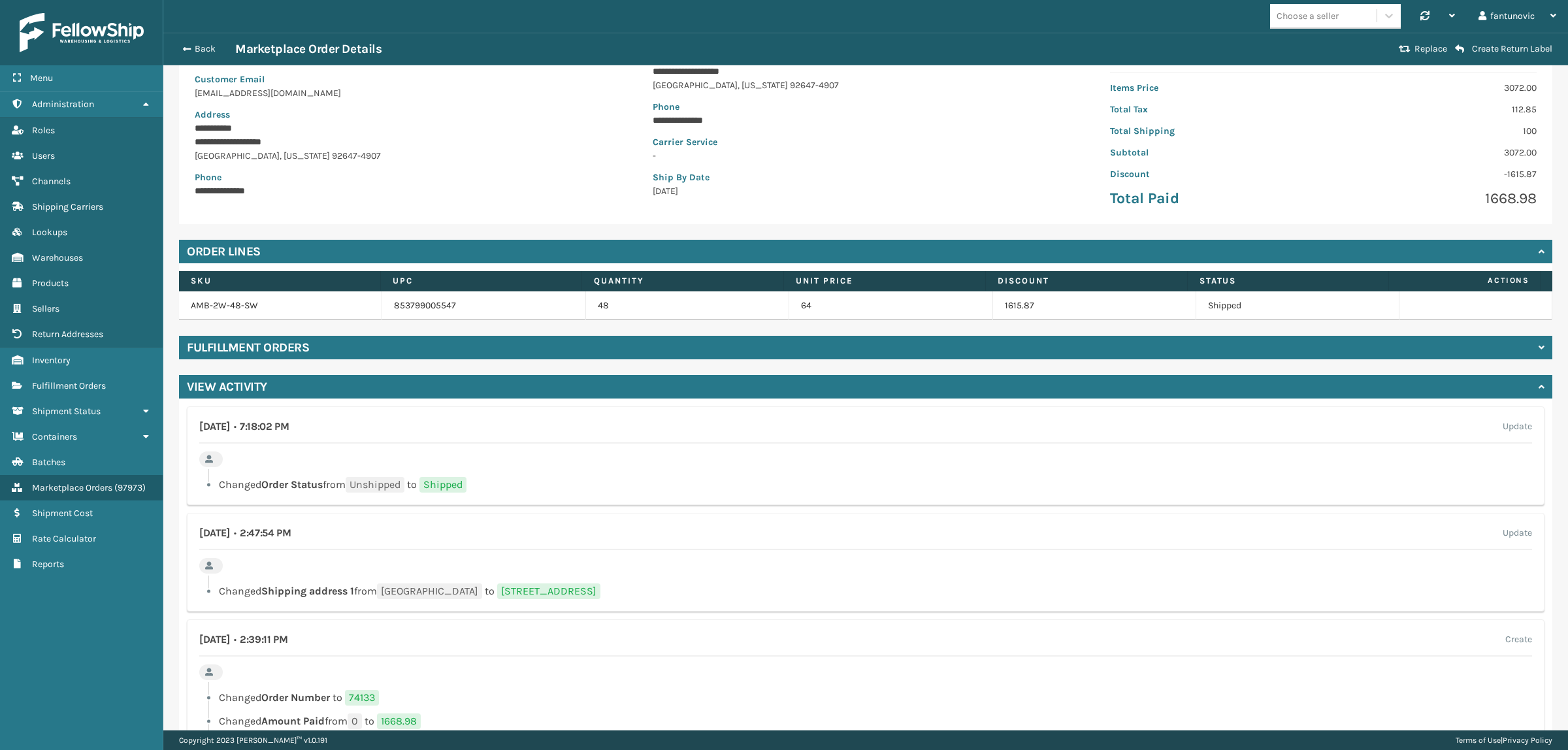
scroll to position [129, 0]
